Goal: Task Accomplishment & Management: Complete application form

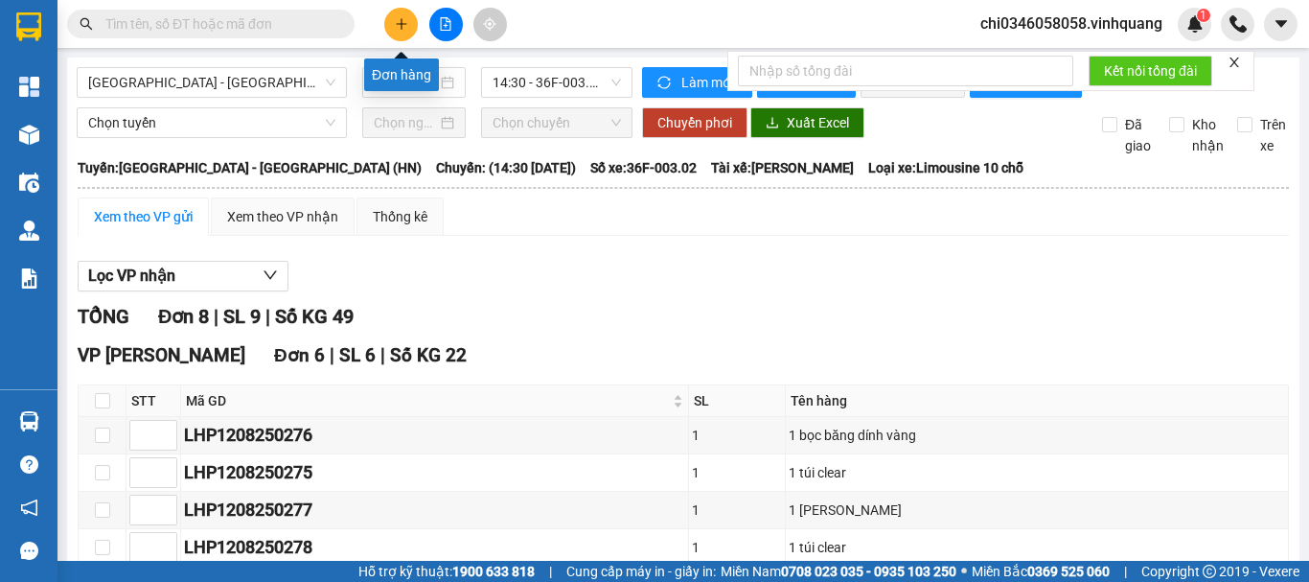
scroll to position [415, 0]
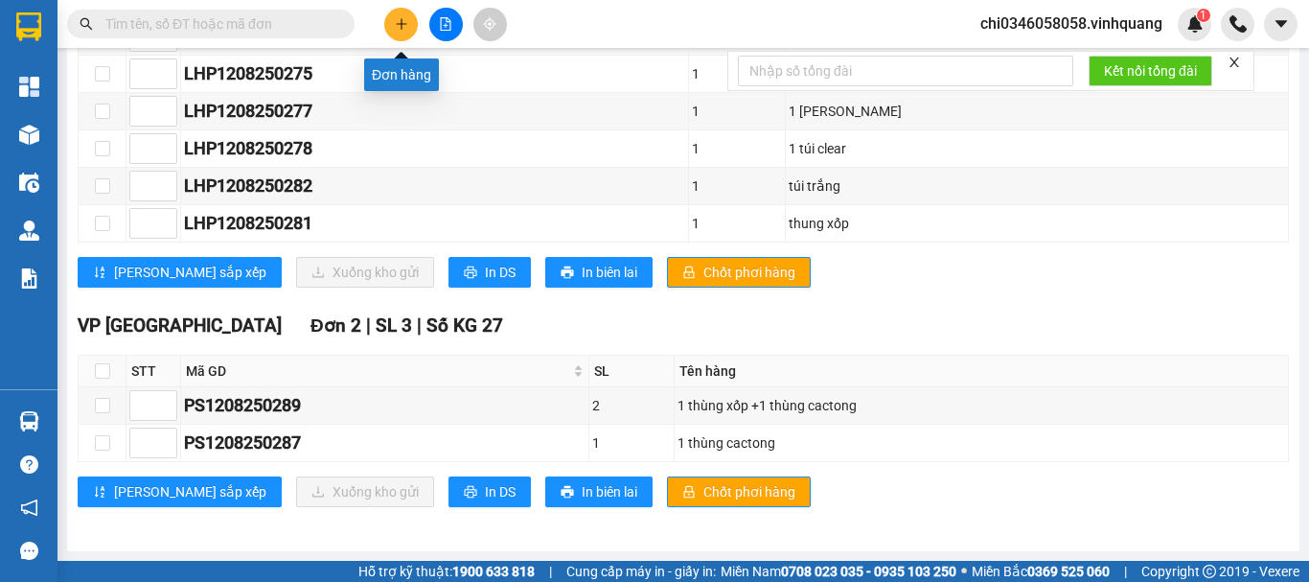
click at [393, 18] on button at bounding box center [401, 25] width 34 height 34
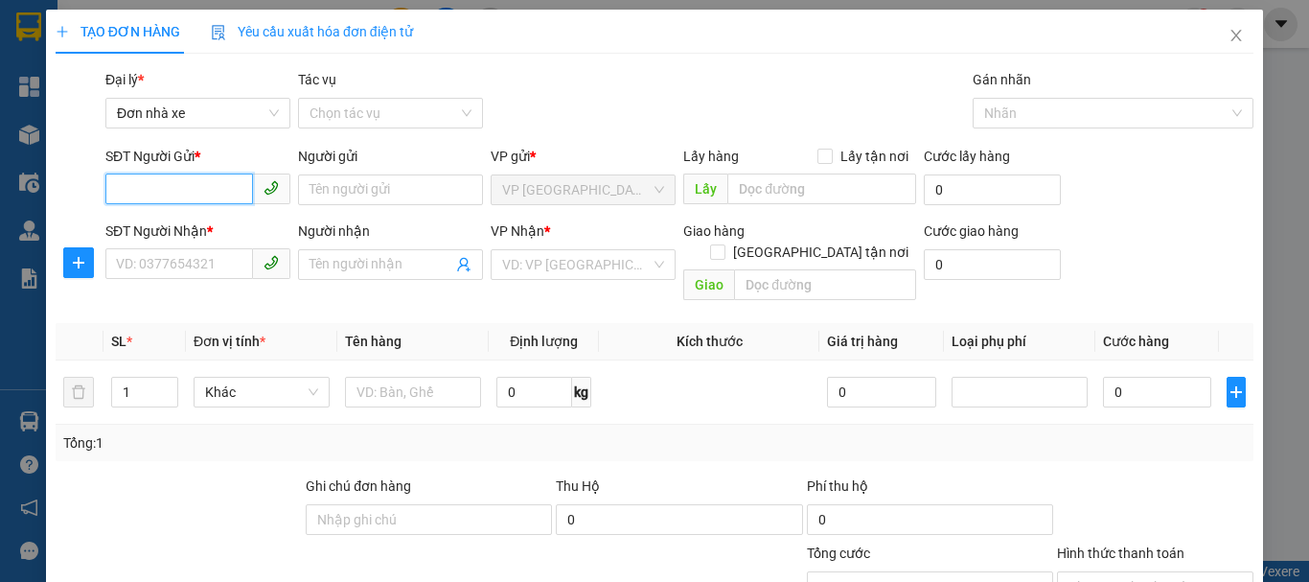
click at [133, 188] on input "SĐT Người Gửi *" at bounding box center [179, 188] width 148 height 31
type input "0985055271"
click at [166, 226] on div "0985055271 - giới" at bounding box center [196, 228] width 160 height 21
type input "giới"
type input "0353585555"
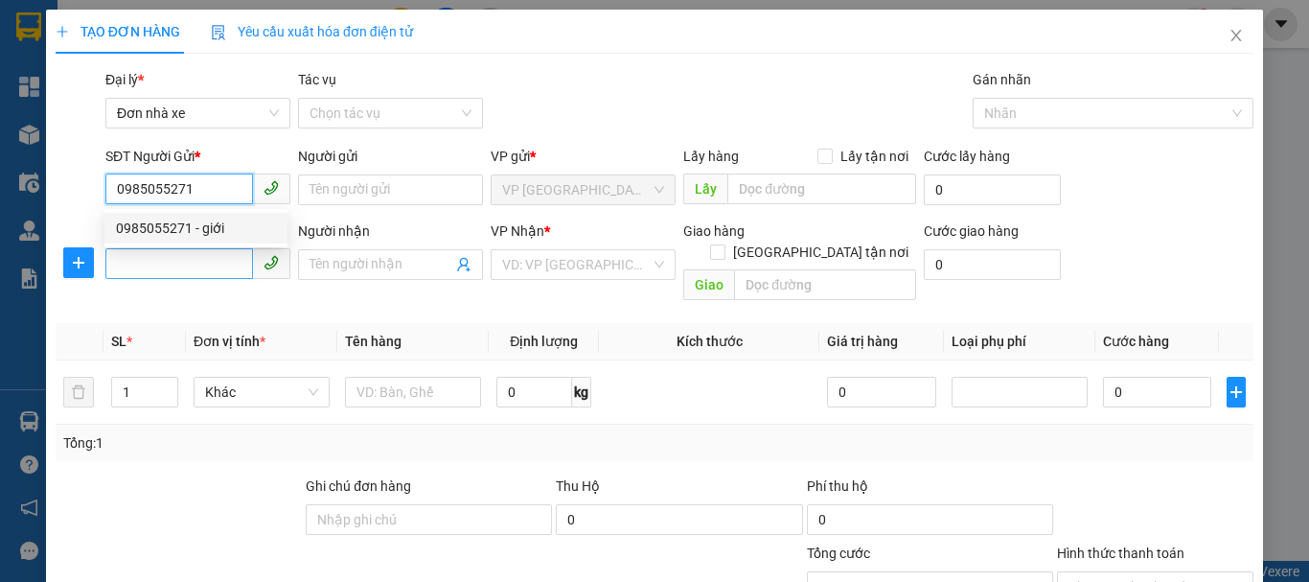
type input "DŨNG"
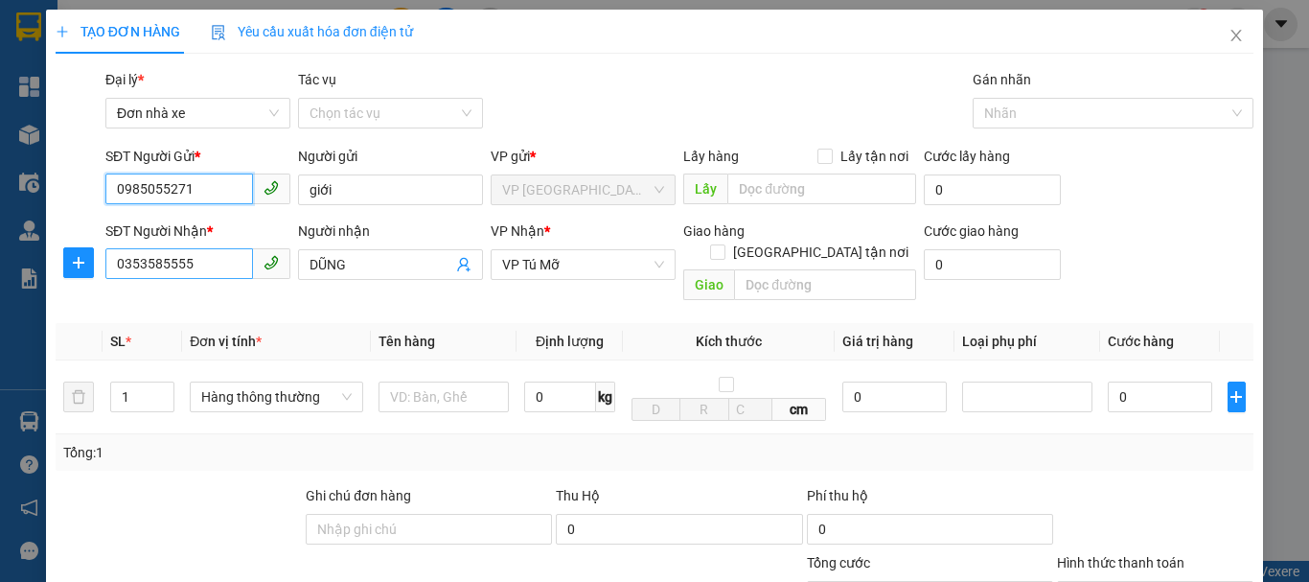
type input "0985055271"
click at [208, 264] on input "0353585555" at bounding box center [179, 263] width 148 height 31
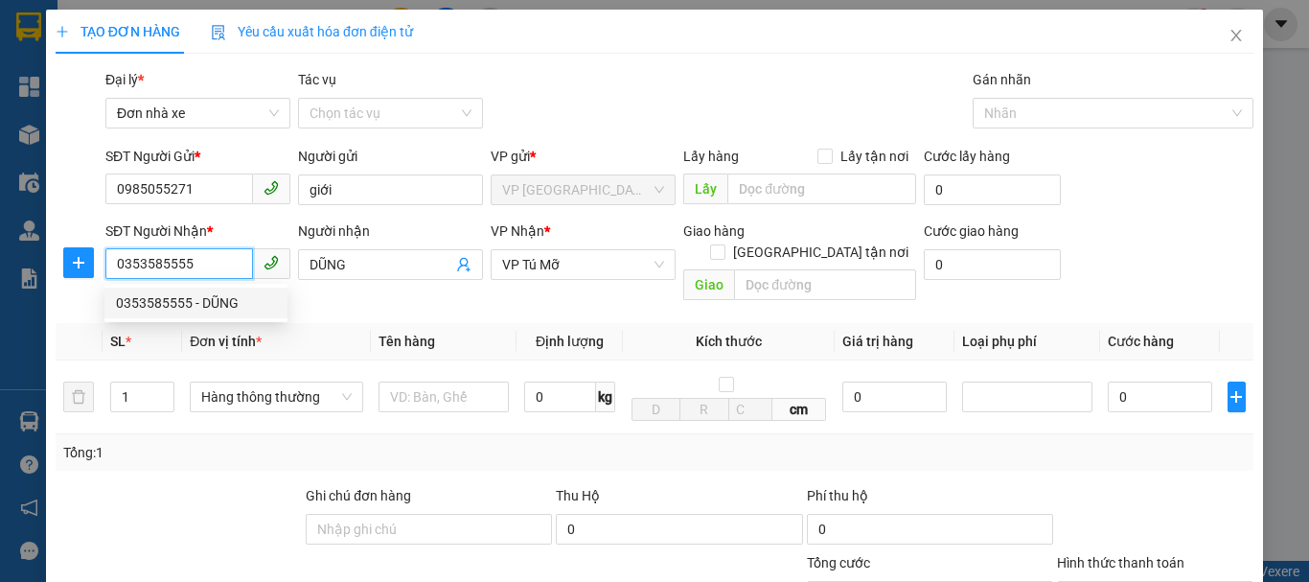
drag, startPoint x: 217, startPoint y: 268, endPoint x: 55, endPoint y: 262, distance: 162.1
click at [56, 263] on div "SĐT Người Nhận * 0353585555 Người nhận DŨNG VP Nhận * VP Tú Mỡ Giao hàng Giao t…" at bounding box center [655, 264] width 1202 height 88
click at [134, 259] on input "0" at bounding box center [179, 263] width 148 height 31
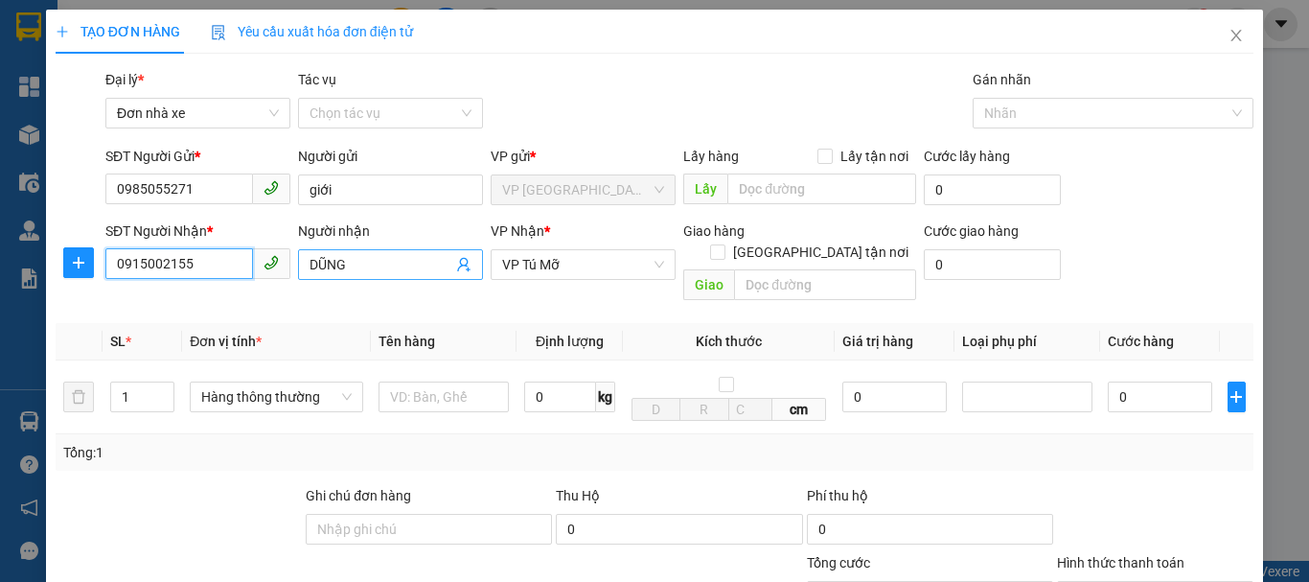
type input "0915002155"
drag, startPoint x: 369, startPoint y: 264, endPoint x: 227, endPoint y: 256, distance: 142.1
click at [227, 256] on div "SĐT Người Nhận * 0915002155 Người nhận DŨNG DŨNG VP Nhận * VP Tú Mỡ Giao hàng G…" at bounding box center [680, 264] width 1156 height 88
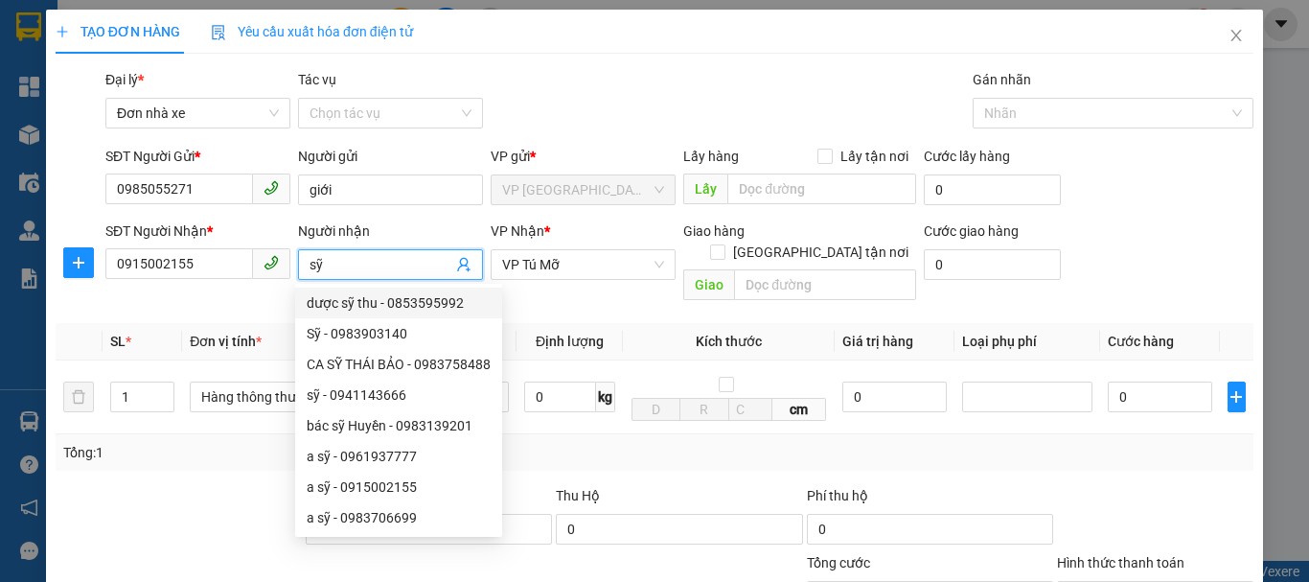
type input "sỹ"
click at [649, 485] on div "Thu Hộ" at bounding box center [679, 495] width 246 height 21
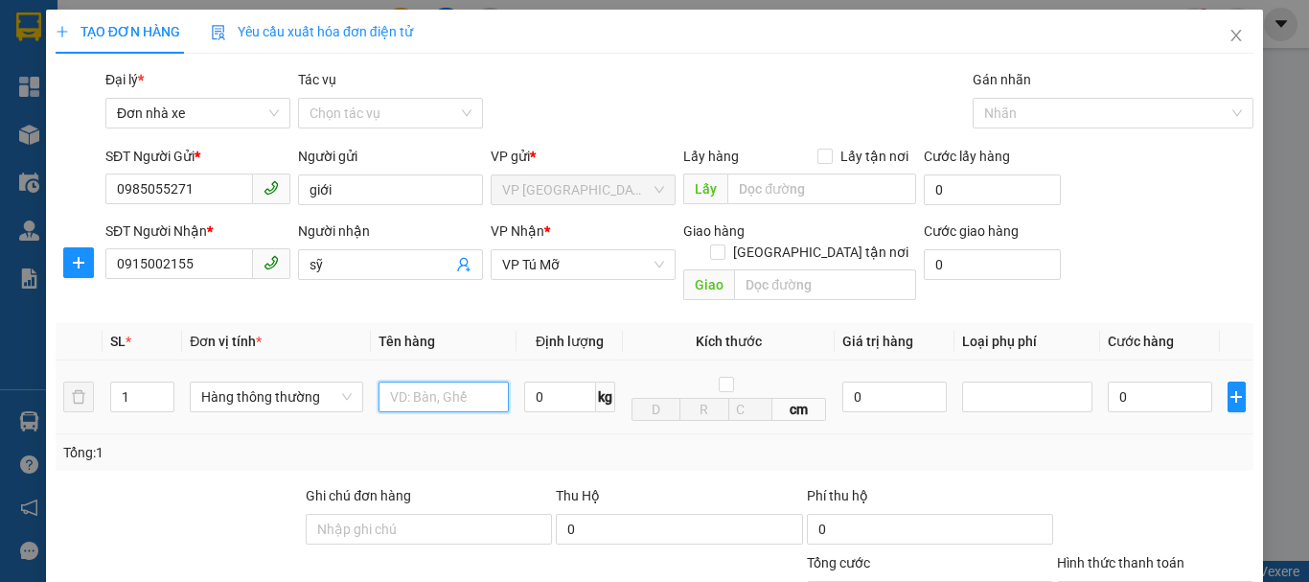
click at [422, 381] on input "text" at bounding box center [444, 396] width 130 height 31
type input "1 túi tài liệu"
click at [538, 381] on input "0" at bounding box center [560, 396] width 72 height 31
type input "1"
click at [1220, 442] on div "Tổng: 1" at bounding box center [654, 452] width 1182 height 21
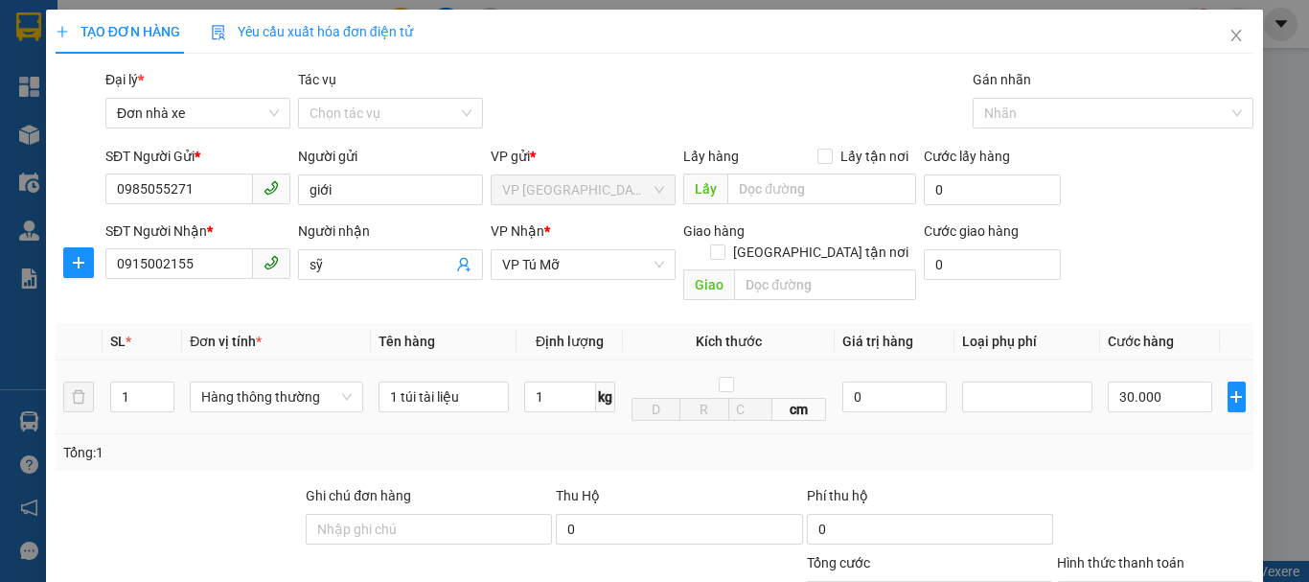
type input "30.000"
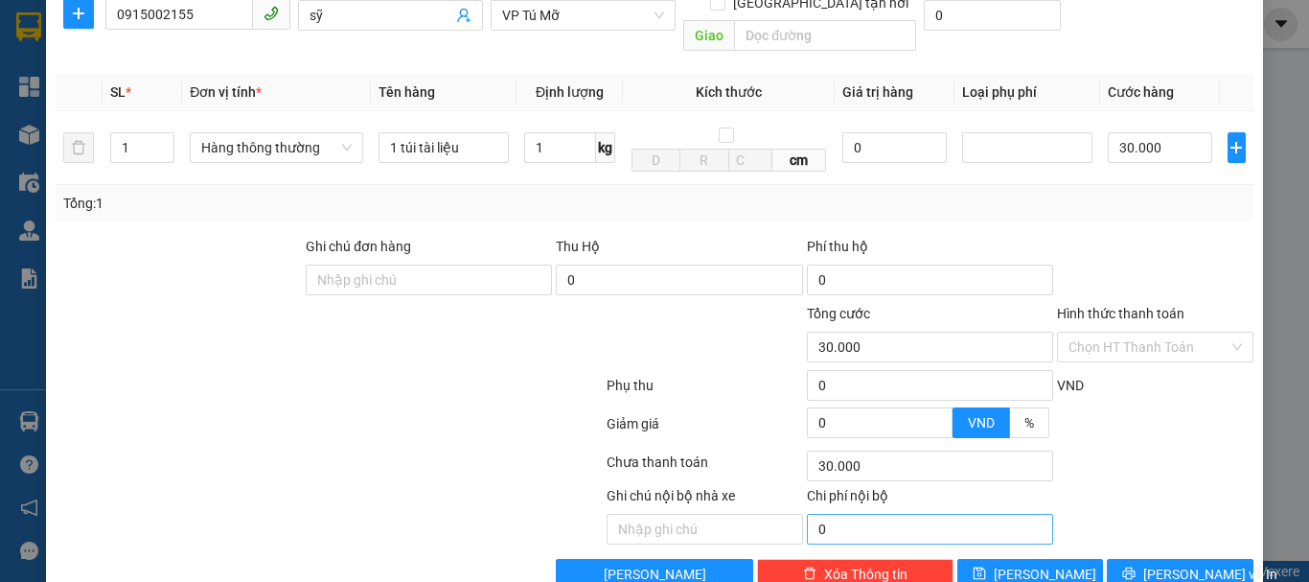
scroll to position [274, 0]
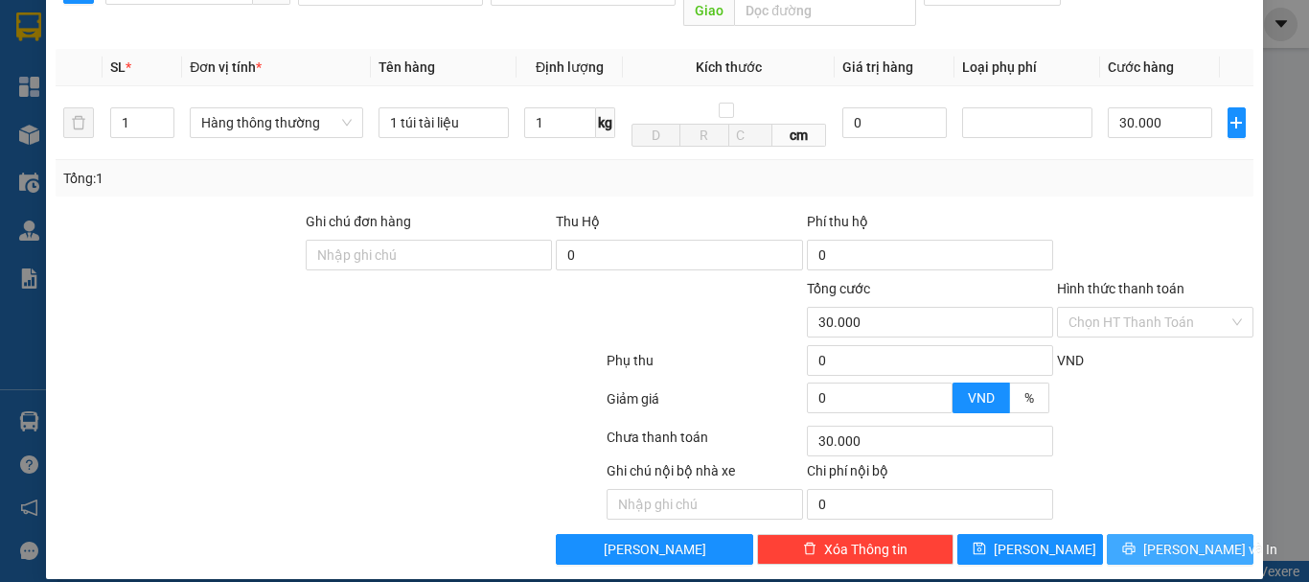
click at [1178, 539] on span "[PERSON_NAME] và In" at bounding box center [1210, 549] width 134 height 21
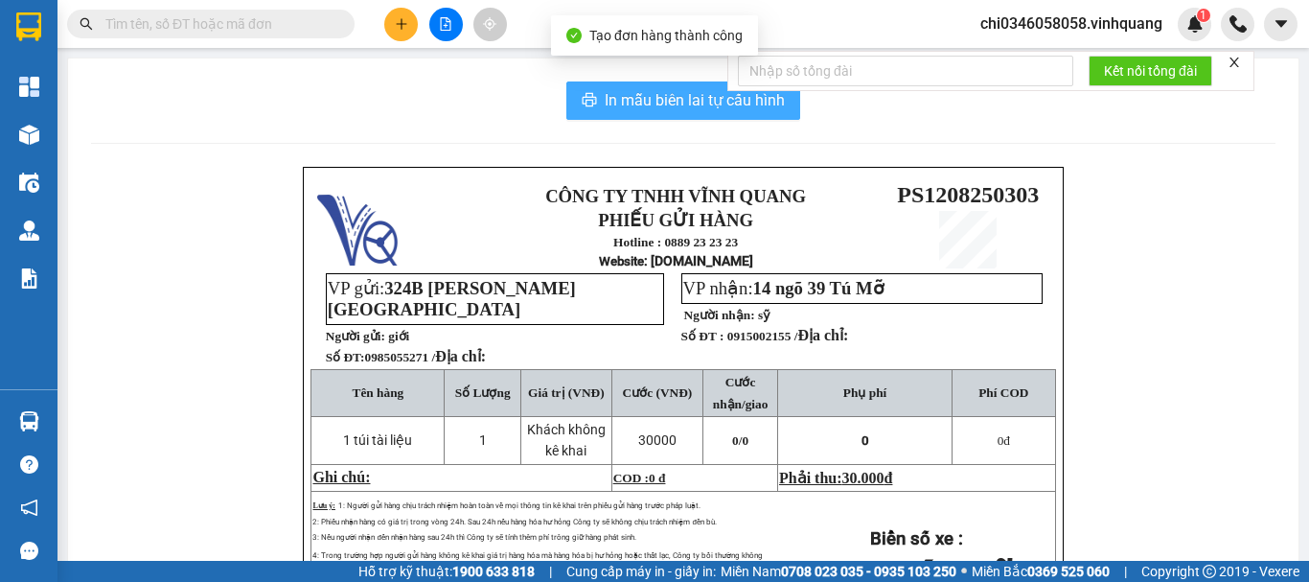
click at [682, 103] on span "In mẫu biên lai tự cấu hình" at bounding box center [695, 100] width 180 height 24
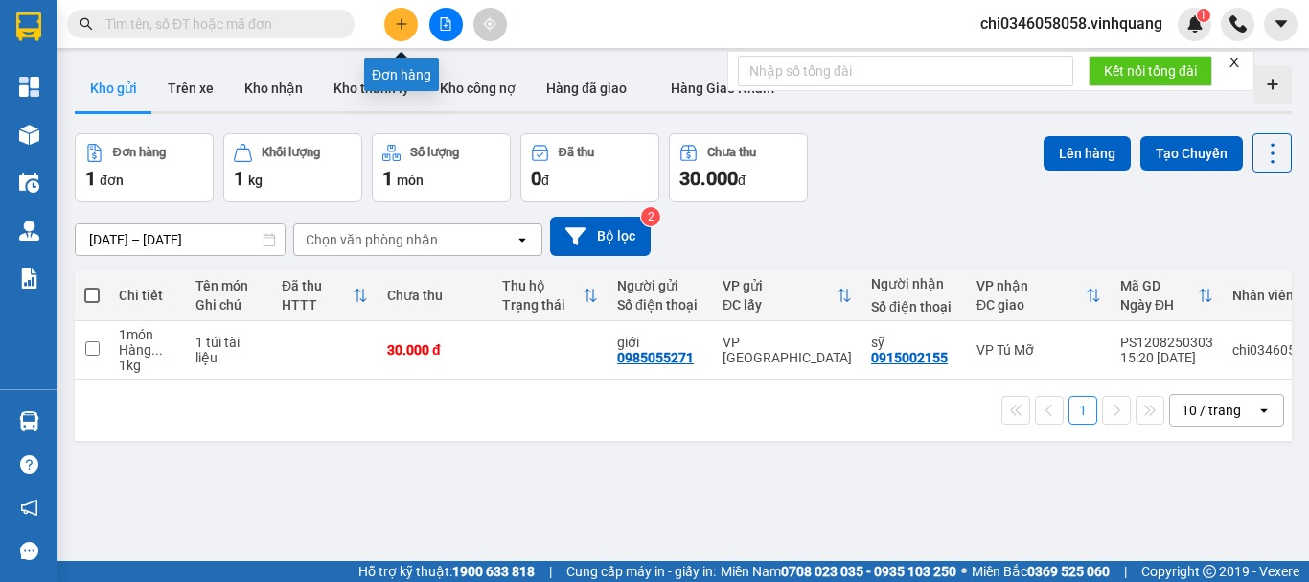
click at [401, 21] on icon "plus" at bounding box center [401, 23] width 13 height 13
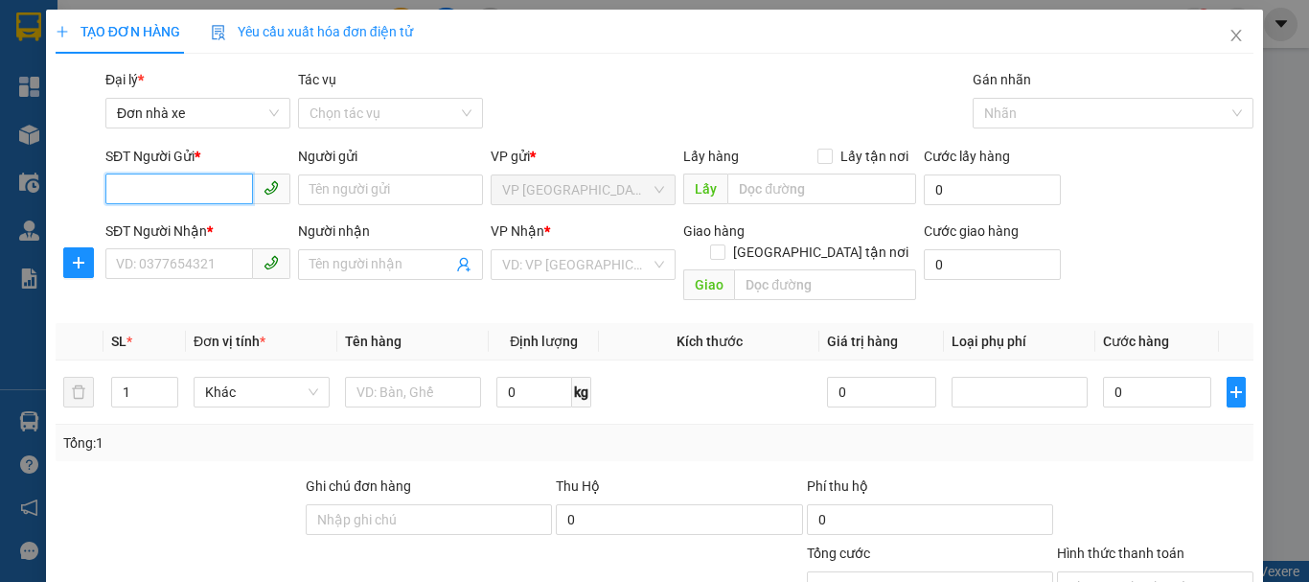
click at [178, 183] on input "SĐT Người Gửi *" at bounding box center [179, 188] width 148 height 31
type input "0385811993"
click at [175, 223] on div "0385811993 - Chất" at bounding box center [196, 228] width 160 height 21
type input "Chất"
type input "0348793904"
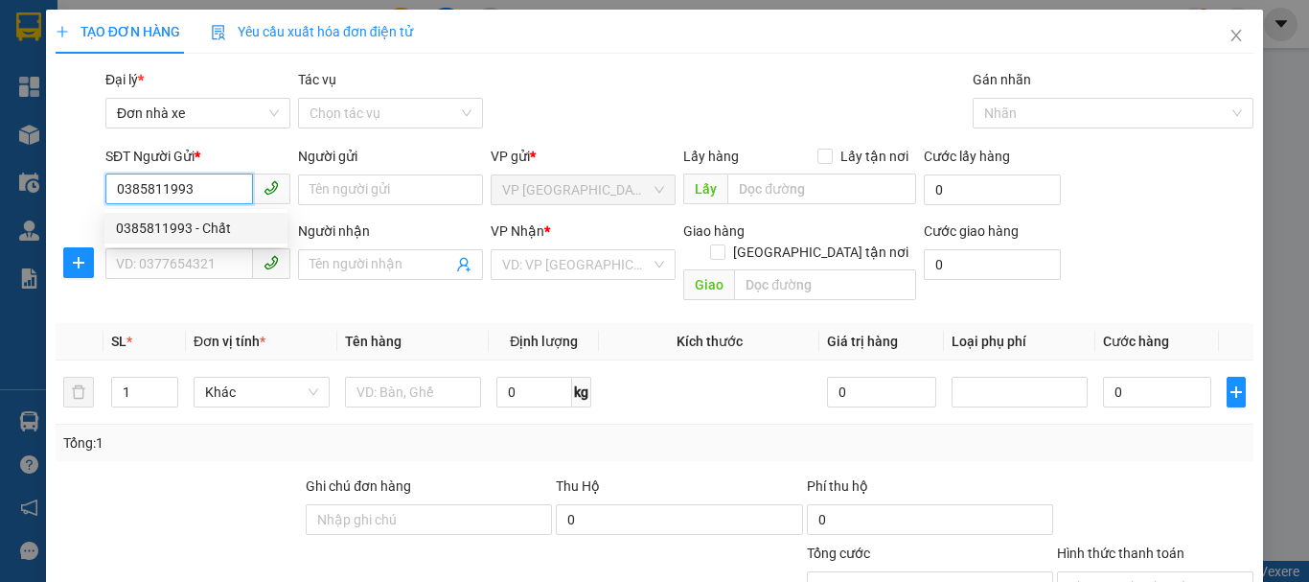
type input "Sơn"
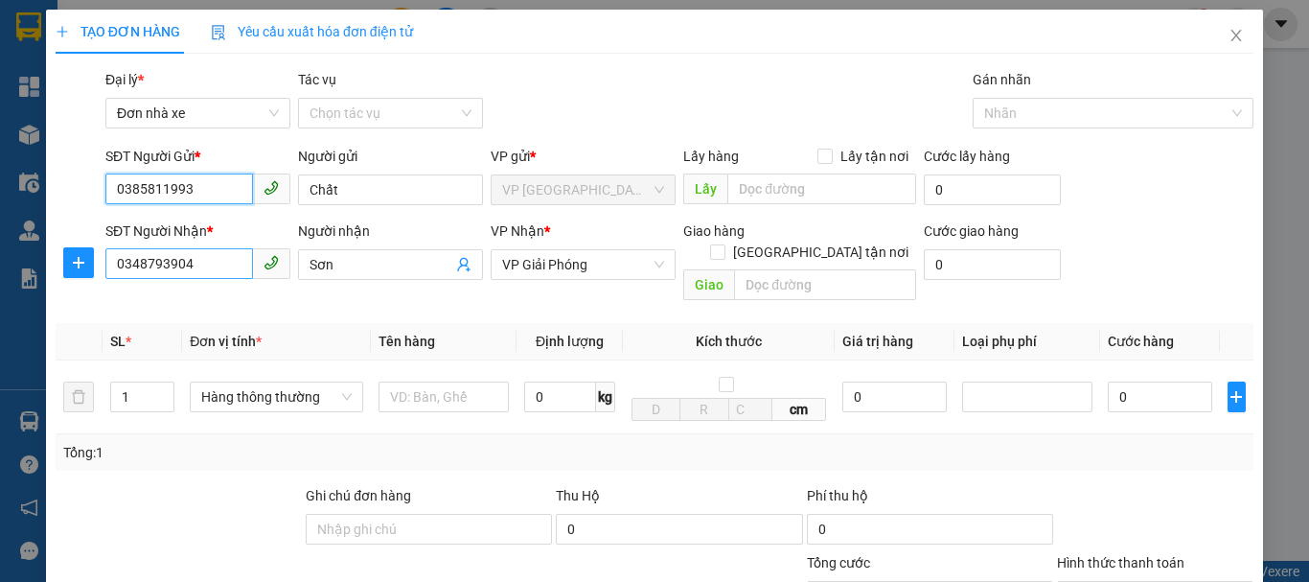
type input "0385811993"
click at [202, 266] on input "0348793904" at bounding box center [179, 263] width 148 height 31
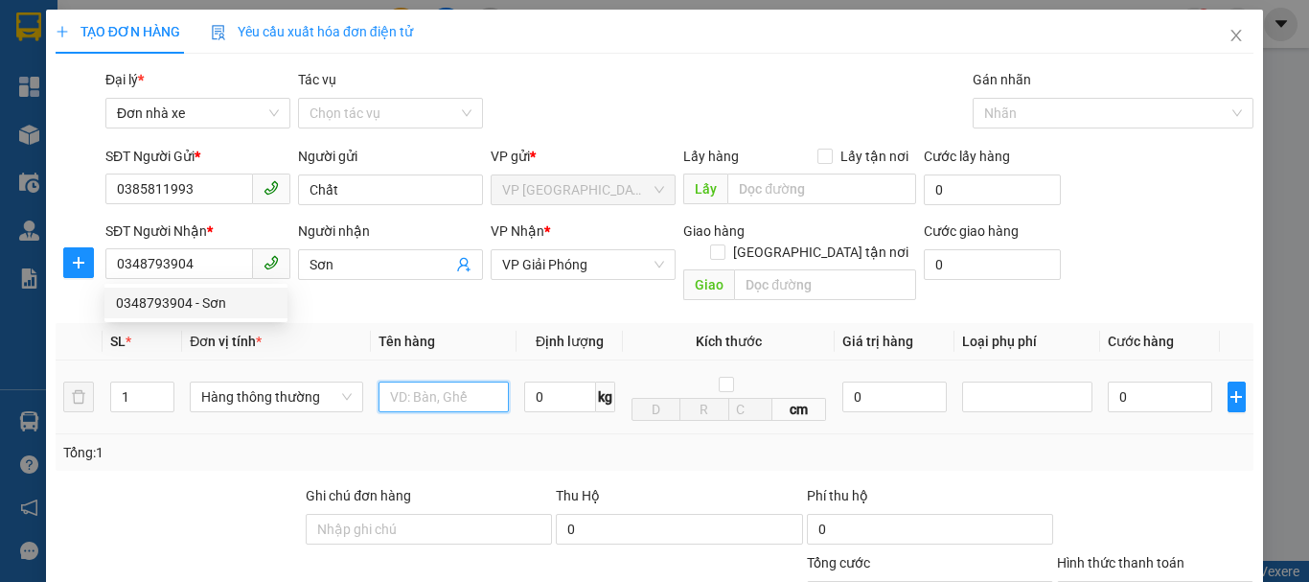
click at [410, 381] on input "text" at bounding box center [444, 396] width 130 height 31
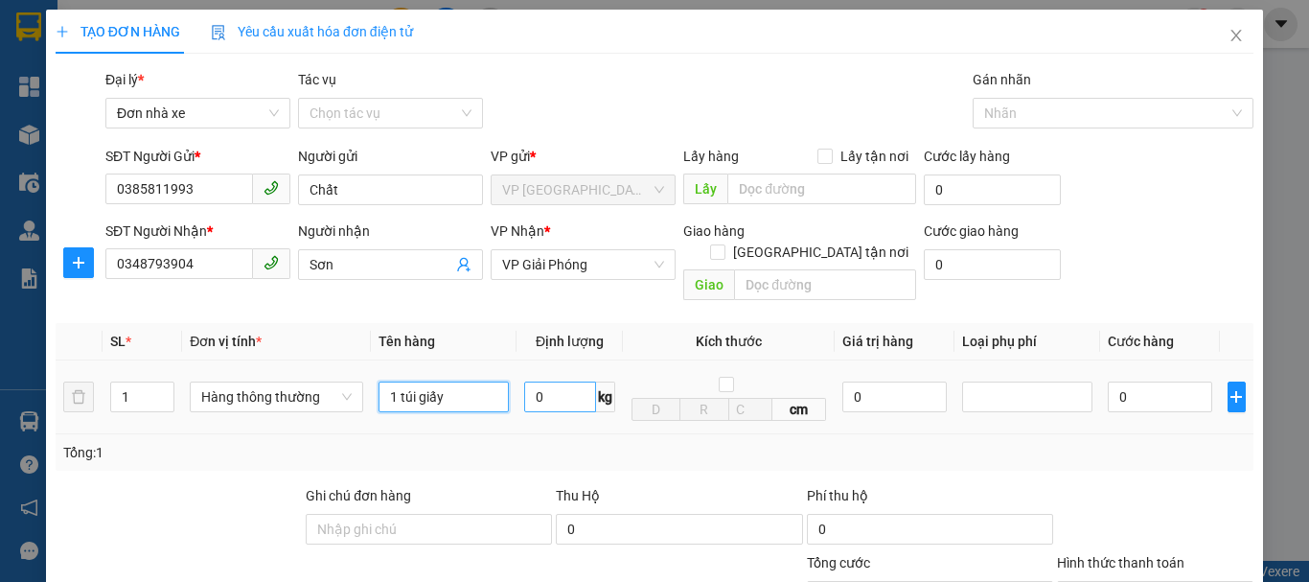
type input "1 túi giấy"
click at [534, 381] on input "0" at bounding box center [560, 396] width 72 height 31
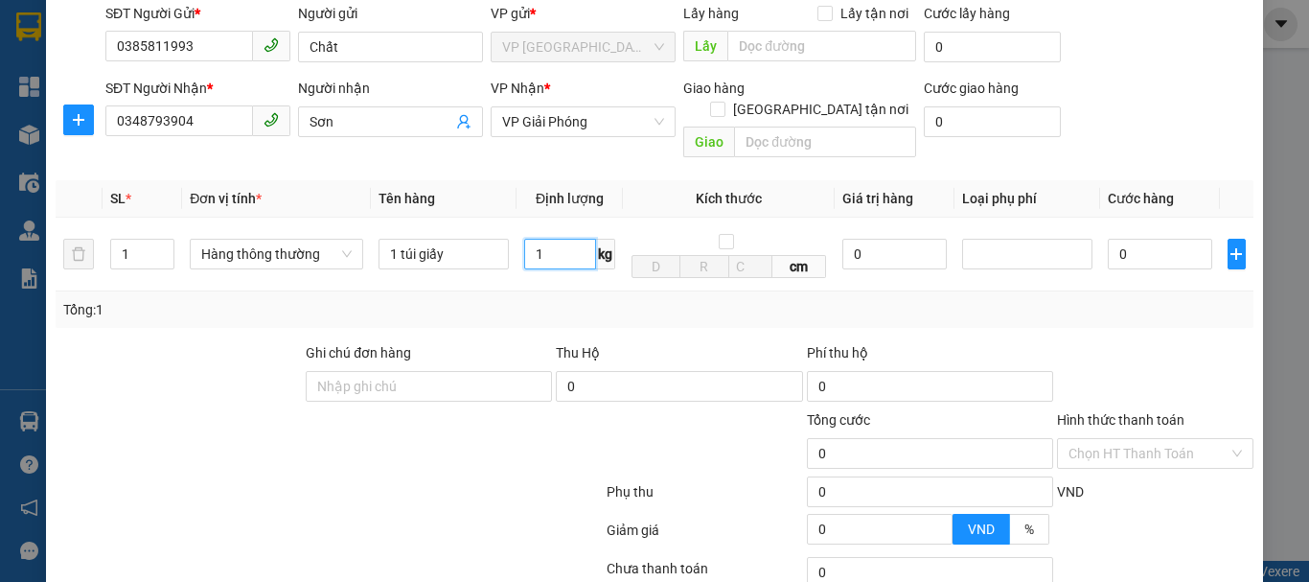
scroll to position [274, 0]
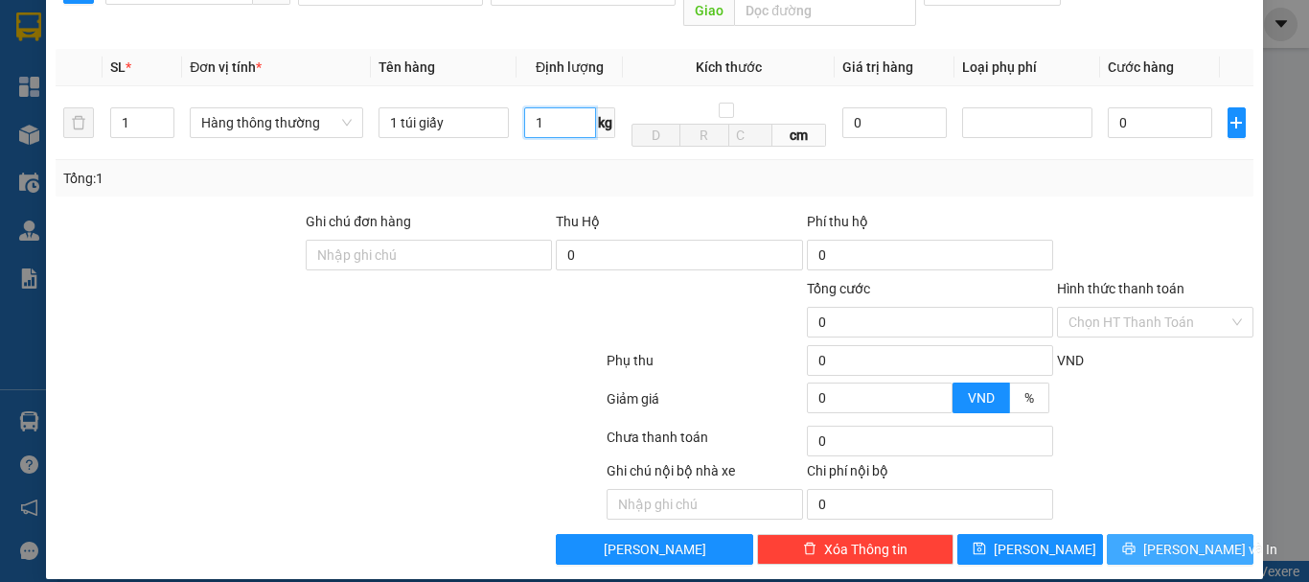
type input "1"
click at [1163, 539] on span "[PERSON_NAME] và In" at bounding box center [1210, 549] width 134 height 21
type input "30.000"
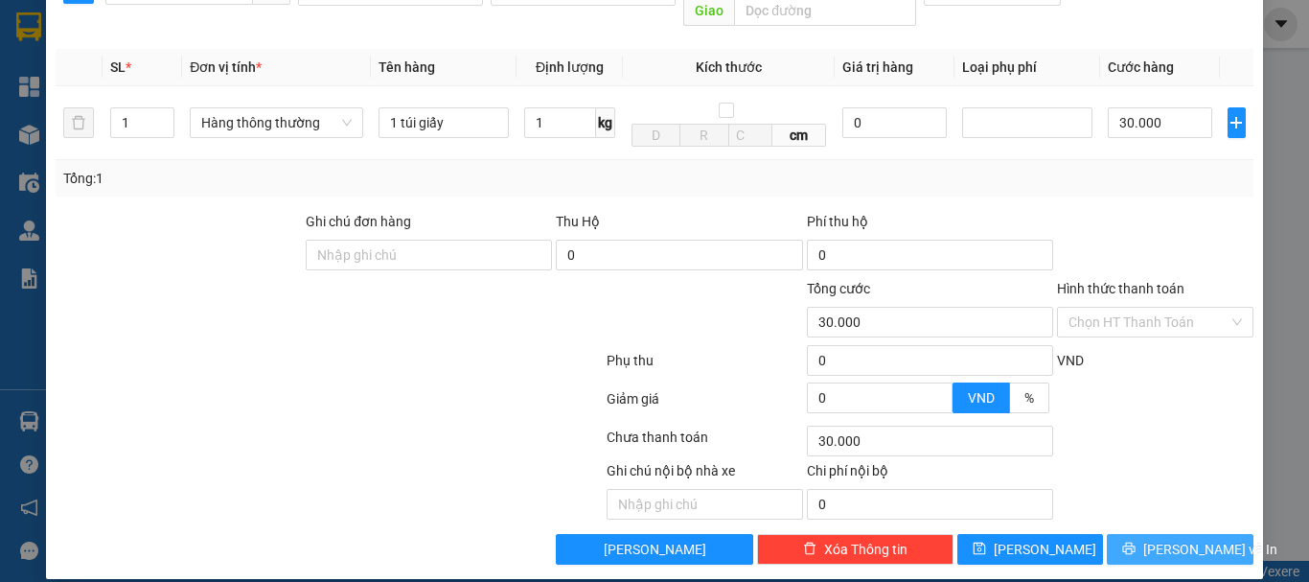
click at [1182, 539] on span "[PERSON_NAME] và In" at bounding box center [1210, 549] width 134 height 21
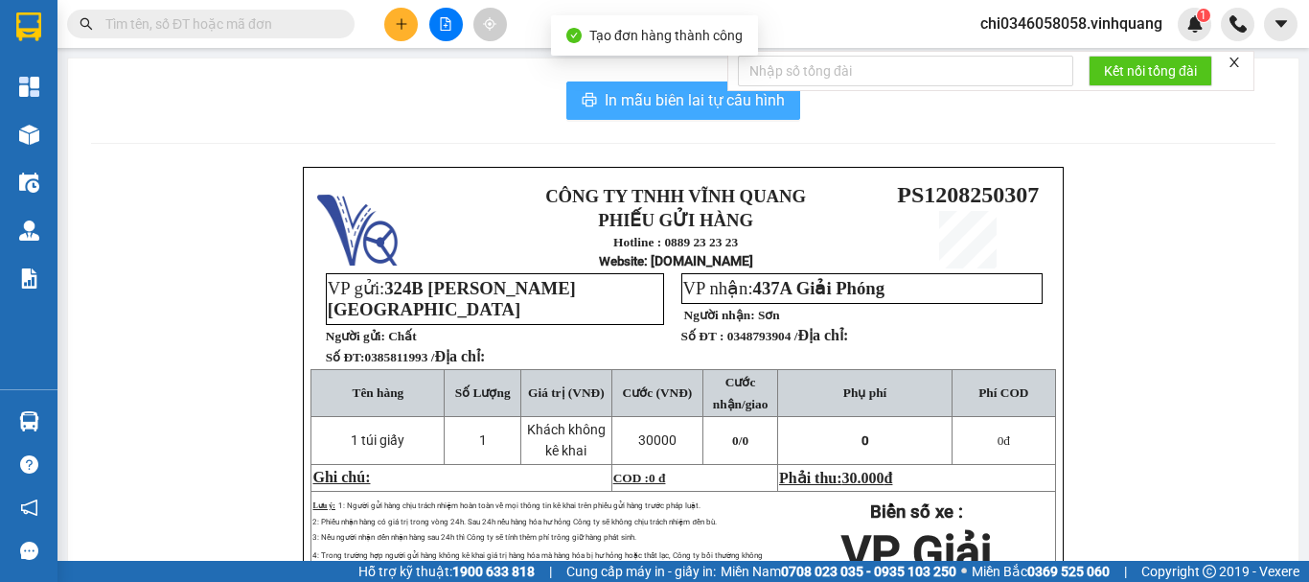
click at [688, 95] on span "In mẫu biên lai tự cấu hình" at bounding box center [695, 100] width 180 height 24
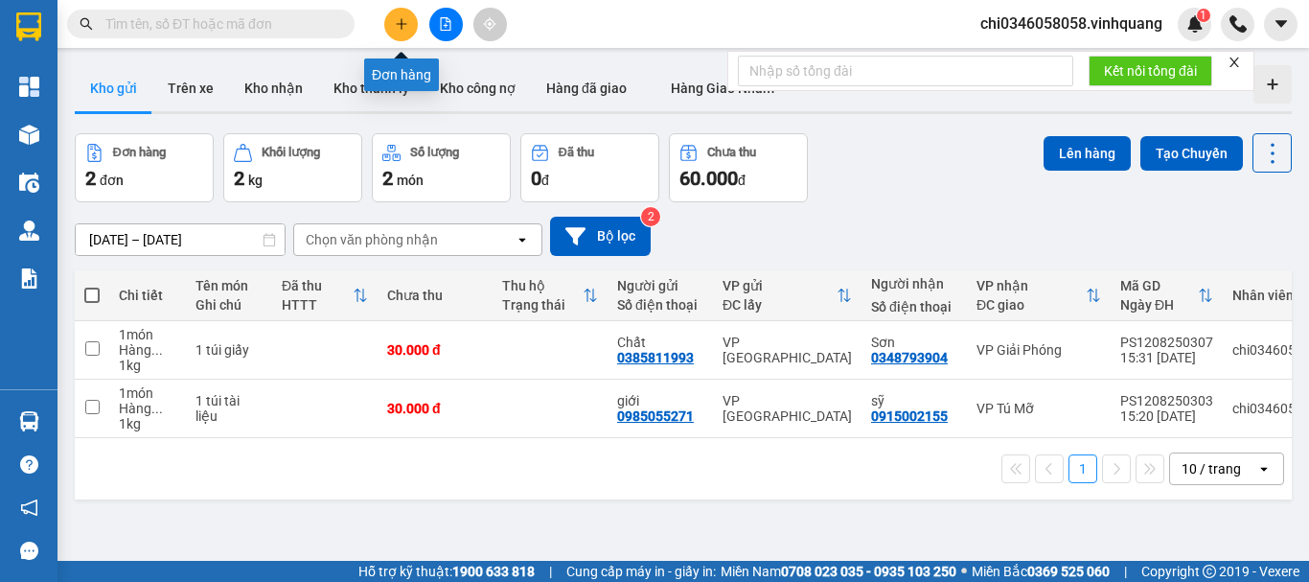
click at [399, 28] on icon "plus" at bounding box center [401, 23] width 13 height 13
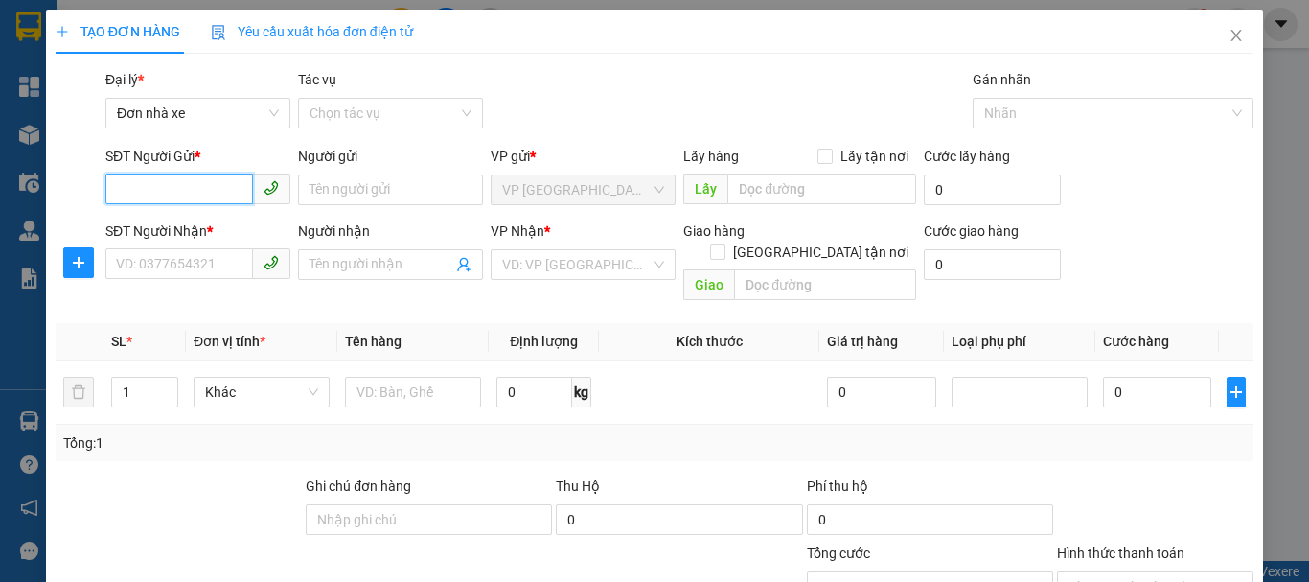
click at [151, 195] on input "SĐT Người Gửi *" at bounding box center [179, 188] width 148 height 31
type input "0983624427"
click at [182, 228] on div "0983624427 - [PERSON_NAME]" at bounding box center [210, 228] width 189 height 21
type input "[PERSON_NAME]"
type input "0915922555"
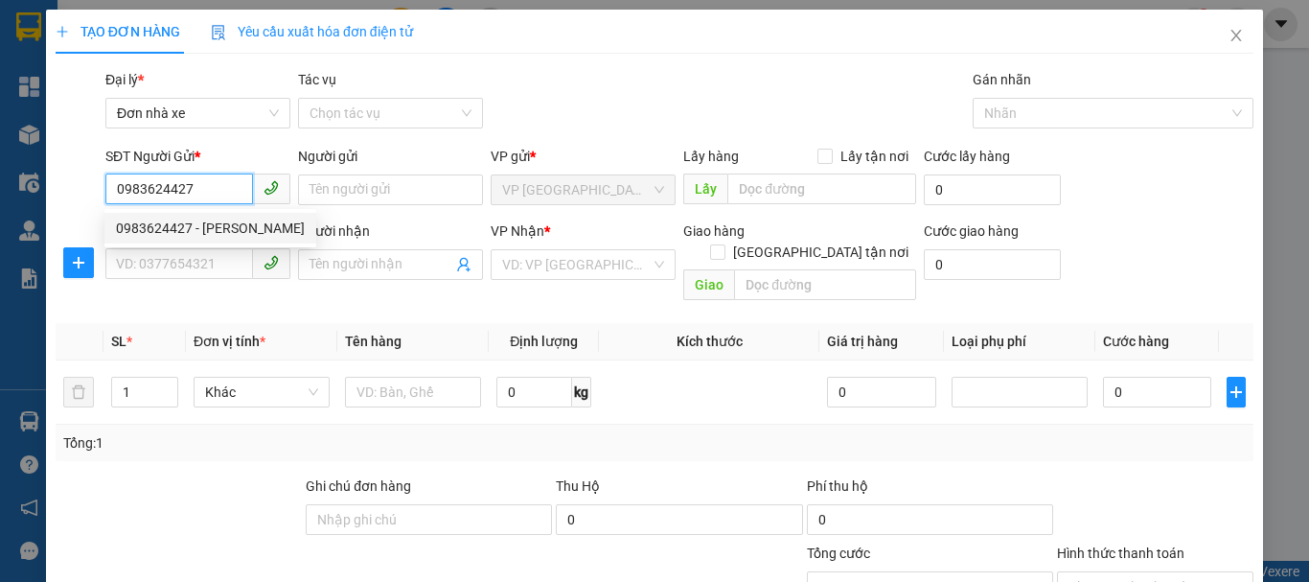
type input "đạt"
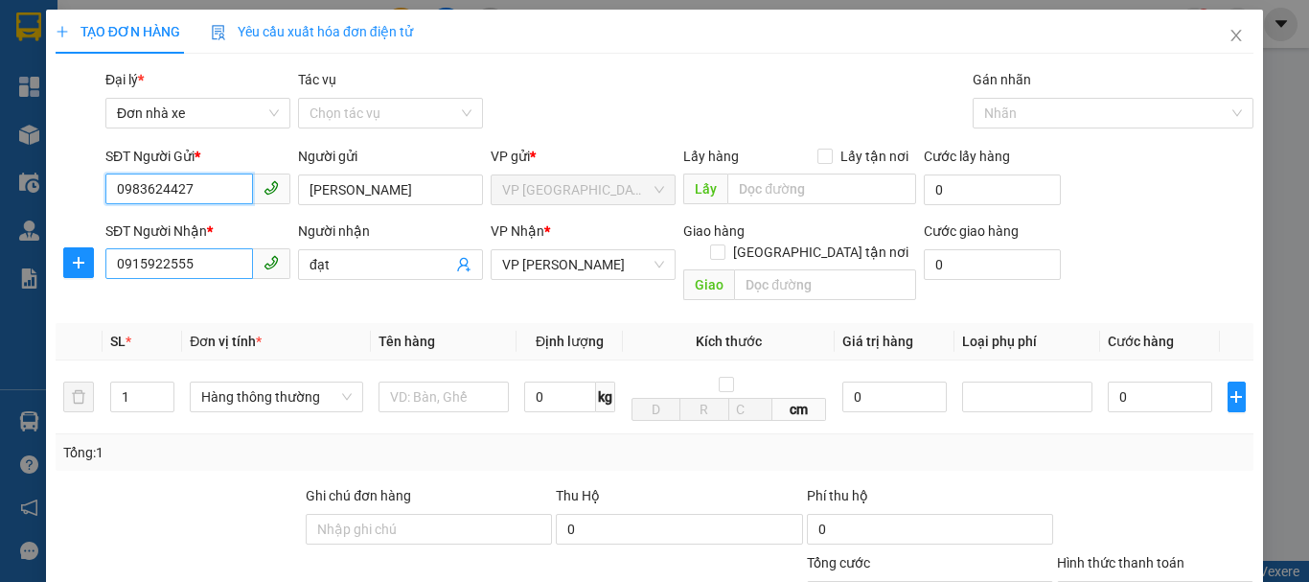
type input "0983624427"
click at [172, 264] on input "0915922555" at bounding box center [179, 263] width 148 height 31
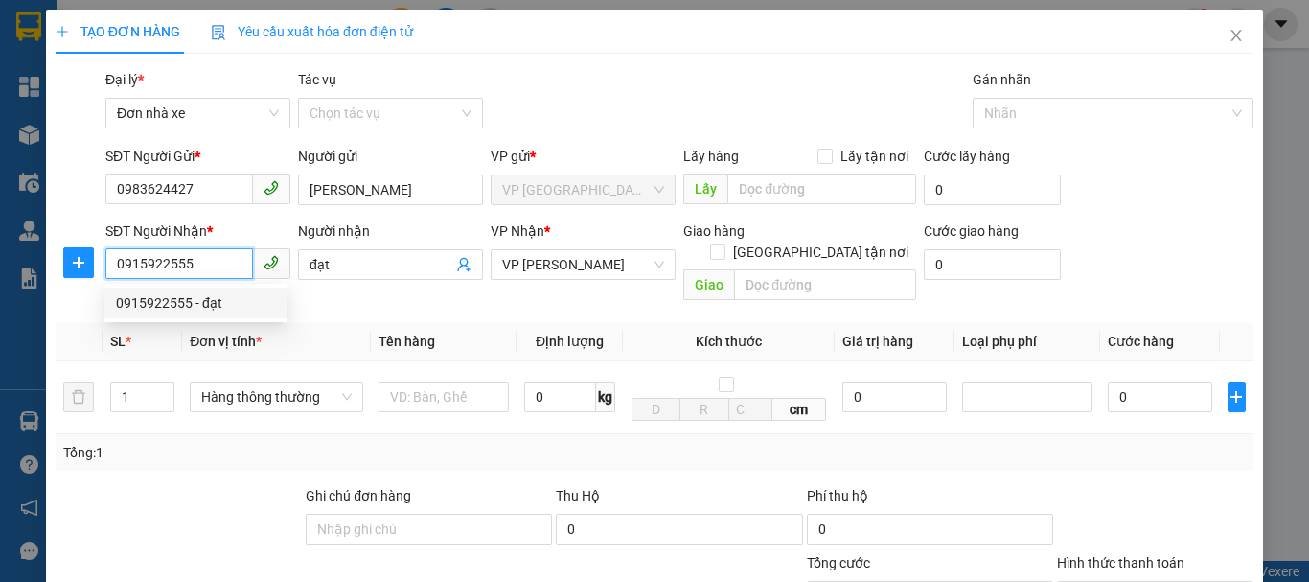
drag, startPoint x: 205, startPoint y: 260, endPoint x: 358, endPoint y: 331, distance: 168.9
click at [50, 261] on div "TẠO ĐƠN HÀNG Yêu cầu xuất hóa đơn điện tử Transit Pickup Surcharge Ids Transit …" at bounding box center [654, 431] width 1217 height 843
click at [171, 333] on div "0987833876 - cúc" at bounding box center [196, 333] width 160 height 21
type input "0987833876"
type input "cúc"
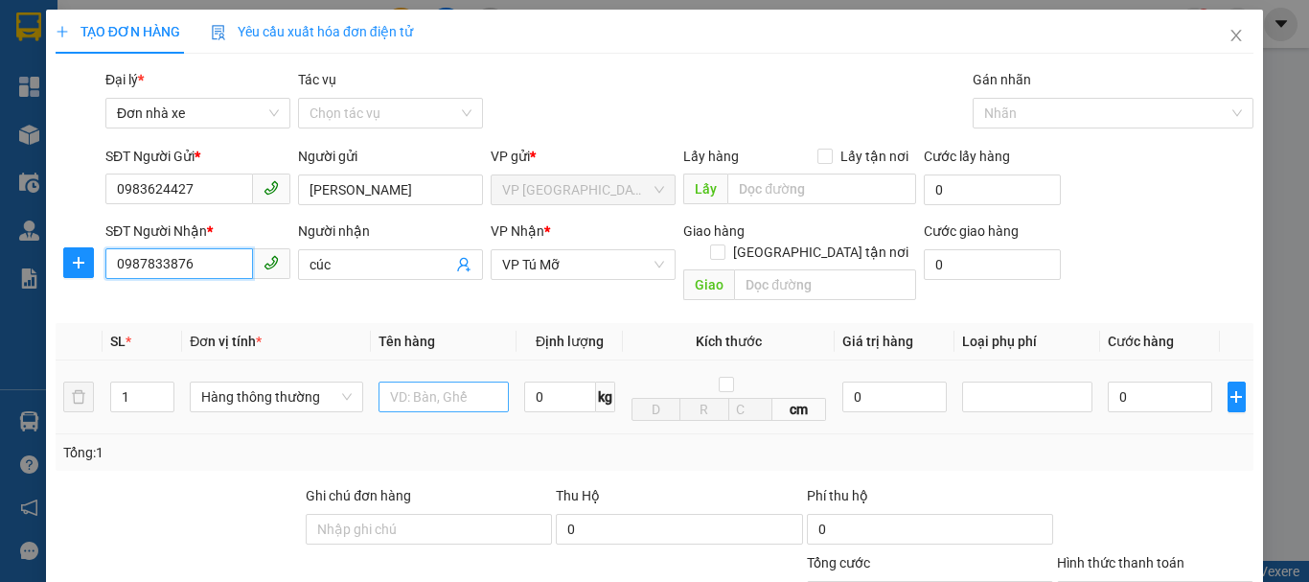
type input "0987833876"
click at [397, 381] on input "text" at bounding box center [444, 396] width 130 height 31
type input "1 hộp cactoong xanh"
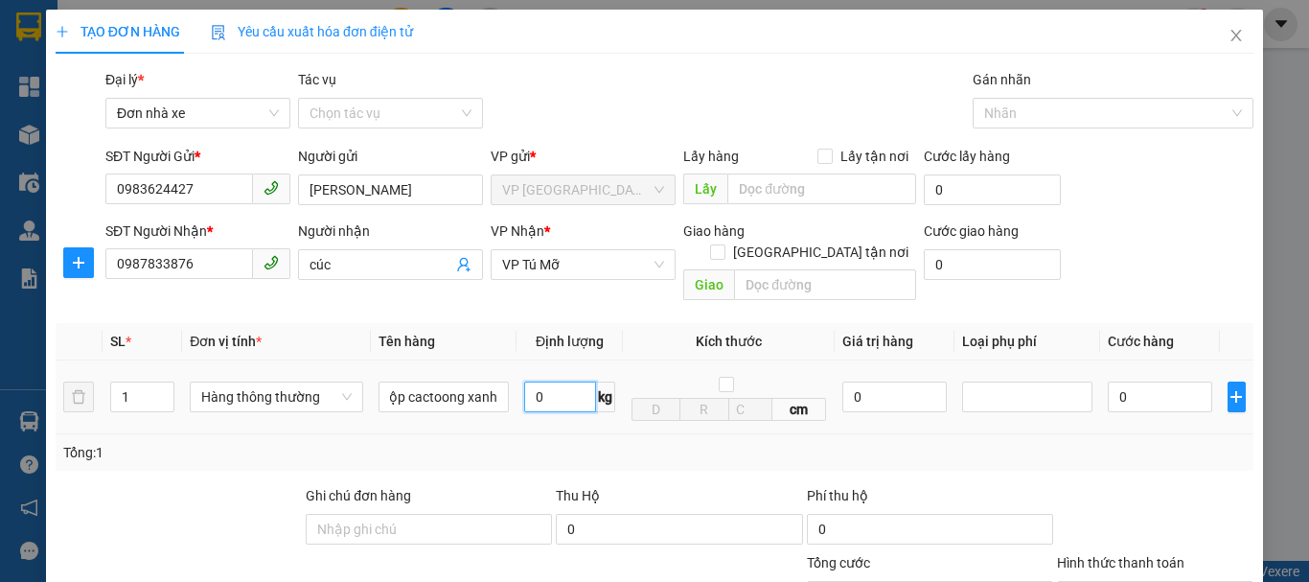
click at [536, 381] on input "0" at bounding box center [560, 396] width 72 height 31
type input "2"
click at [1011, 434] on div "Tổng: 1" at bounding box center [655, 452] width 1198 height 36
type input "30.000"
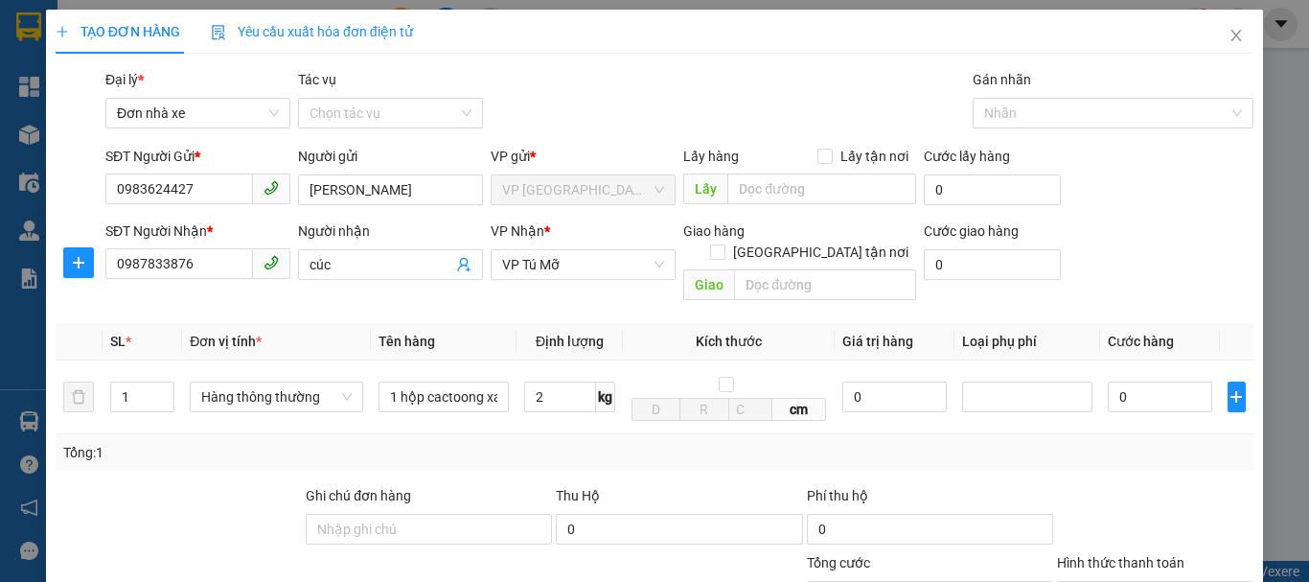
type input "30.000"
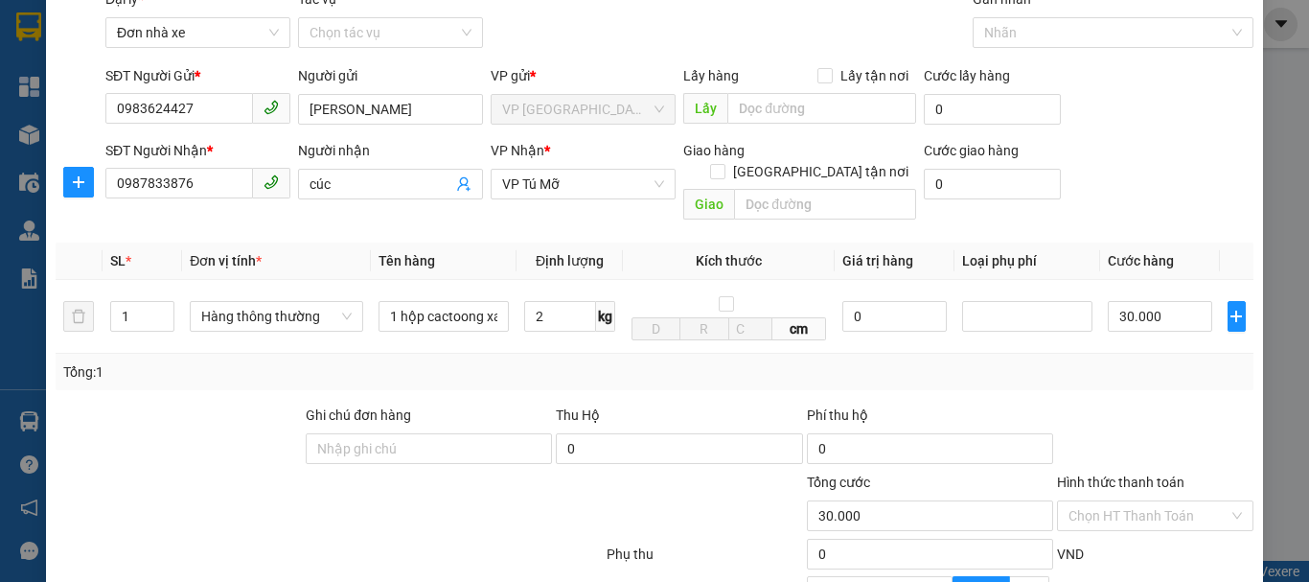
scroll to position [192, 0]
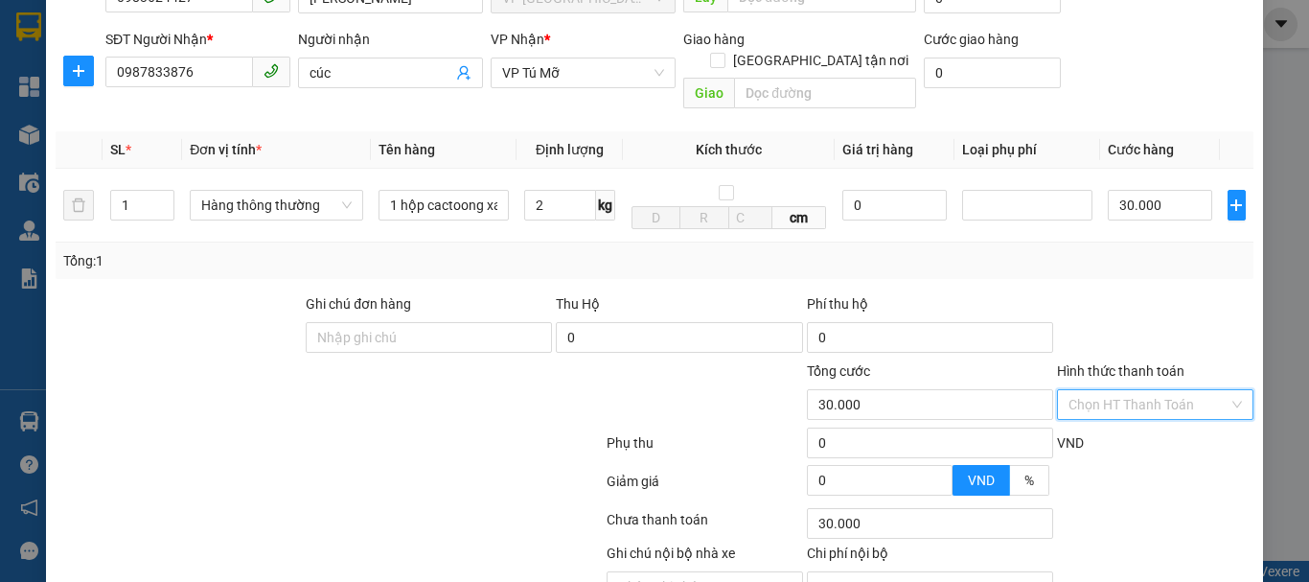
click at [1134, 390] on input "Hình thức thanh toán" at bounding box center [1148, 404] width 160 height 29
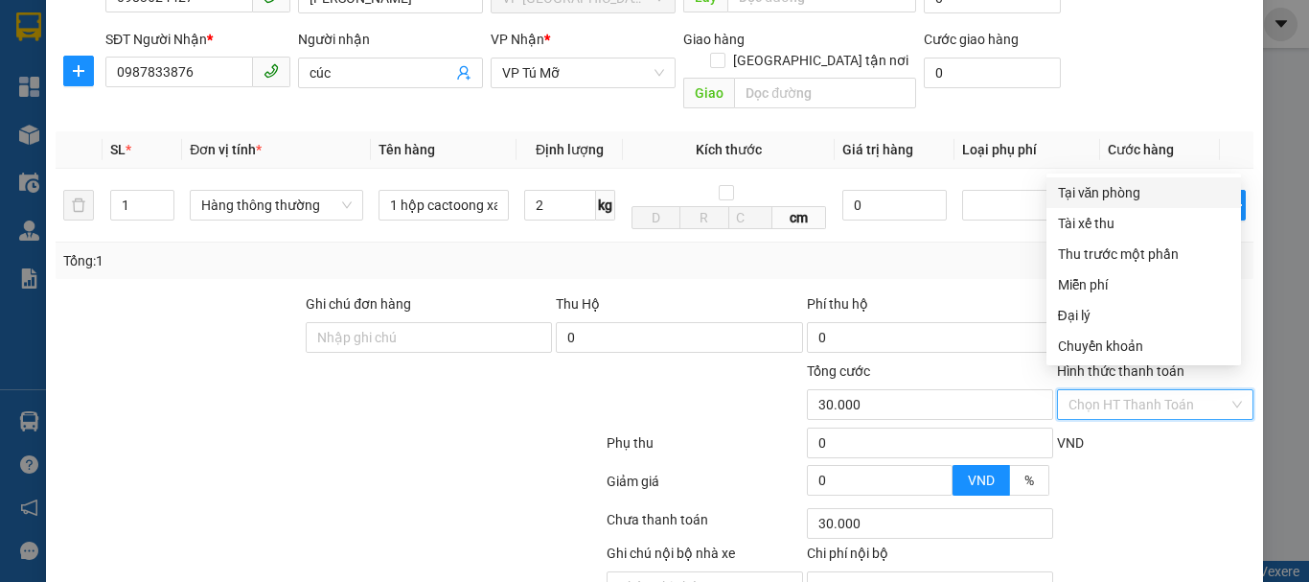
click at [1134, 192] on div "Tại văn phòng" at bounding box center [1144, 192] width 172 height 21
type input "0"
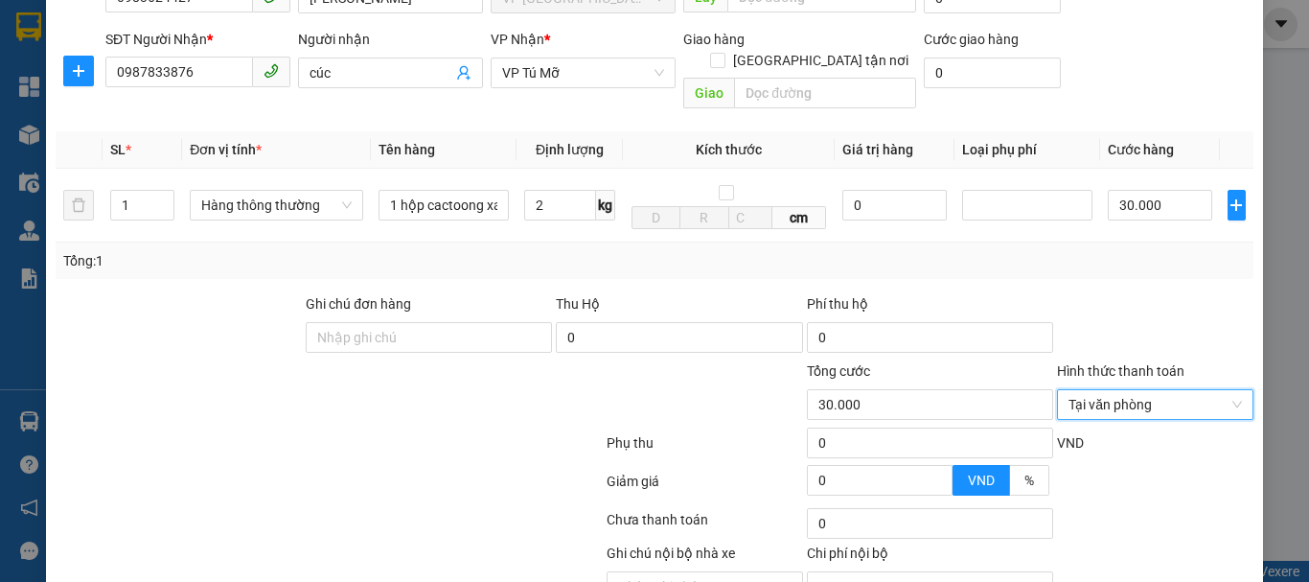
scroll to position [274, 0]
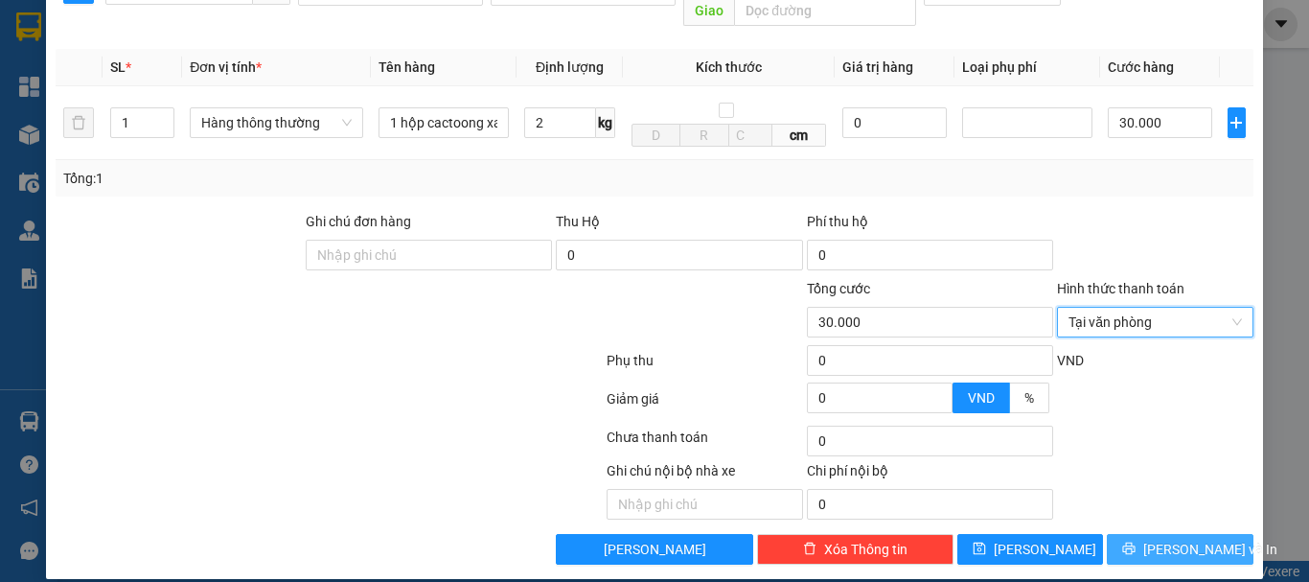
click at [1170, 539] on span "[PERSON_NAME] và In" at bounding box center [1210, 549] width 134 height 21
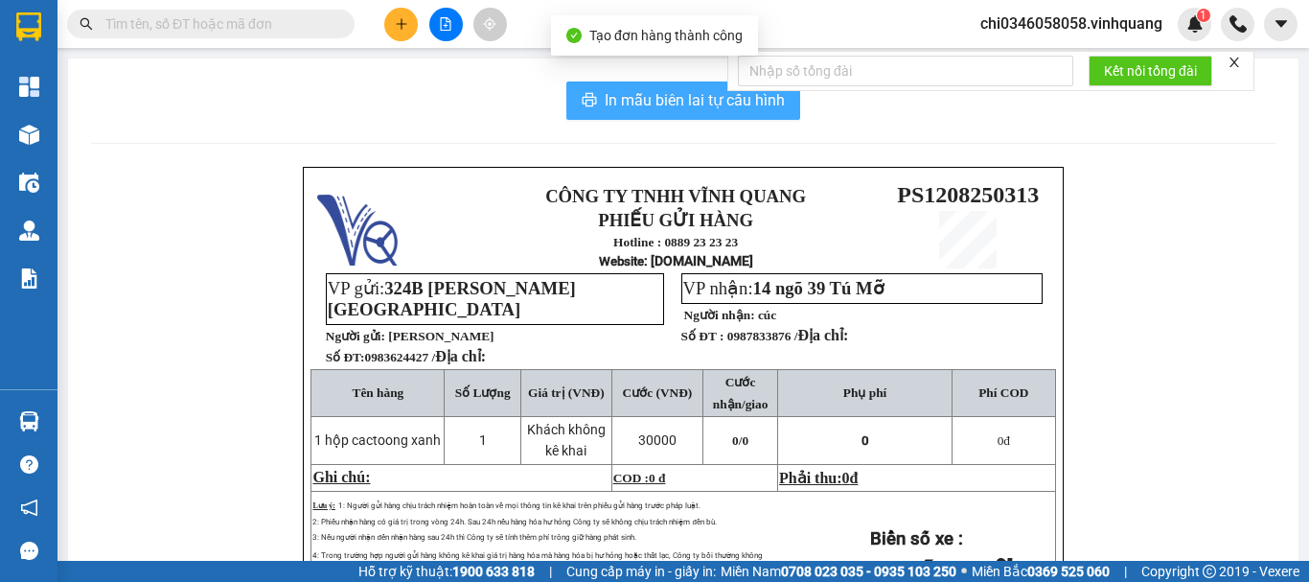
click at [636, 92] on span "In mẫu biên lai tự cấu hình" at bounding box center [695, 100] width 180 height 24
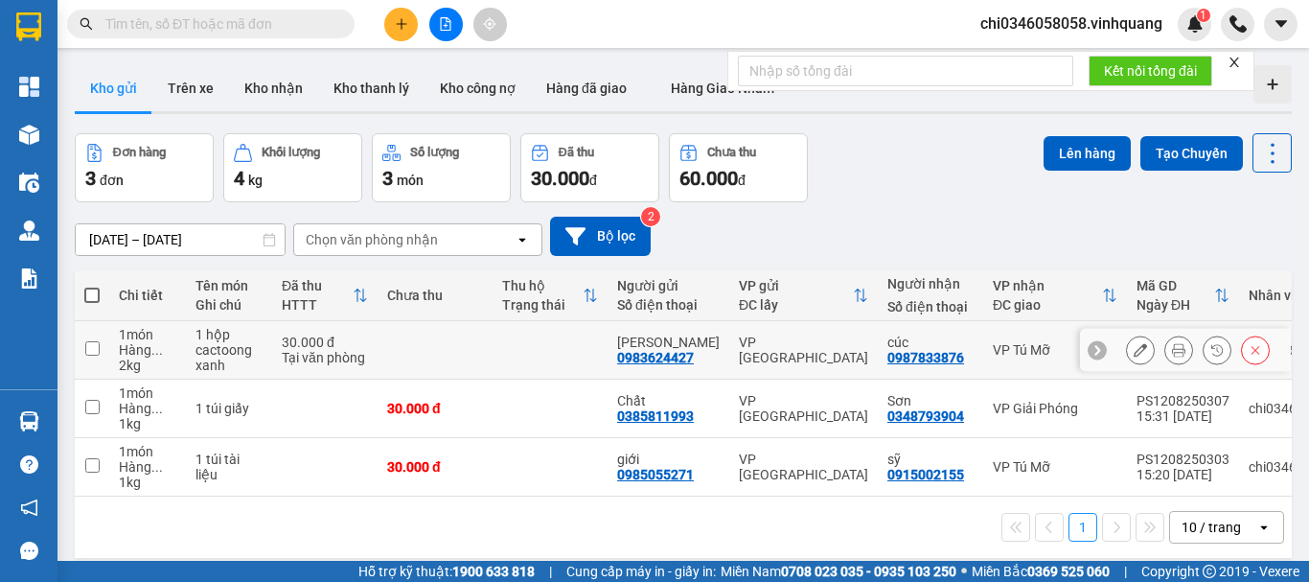
click at [97, 351] on input "checkbox" at bounding box center [92, 348] width 14 height 14
checkbox input "true"
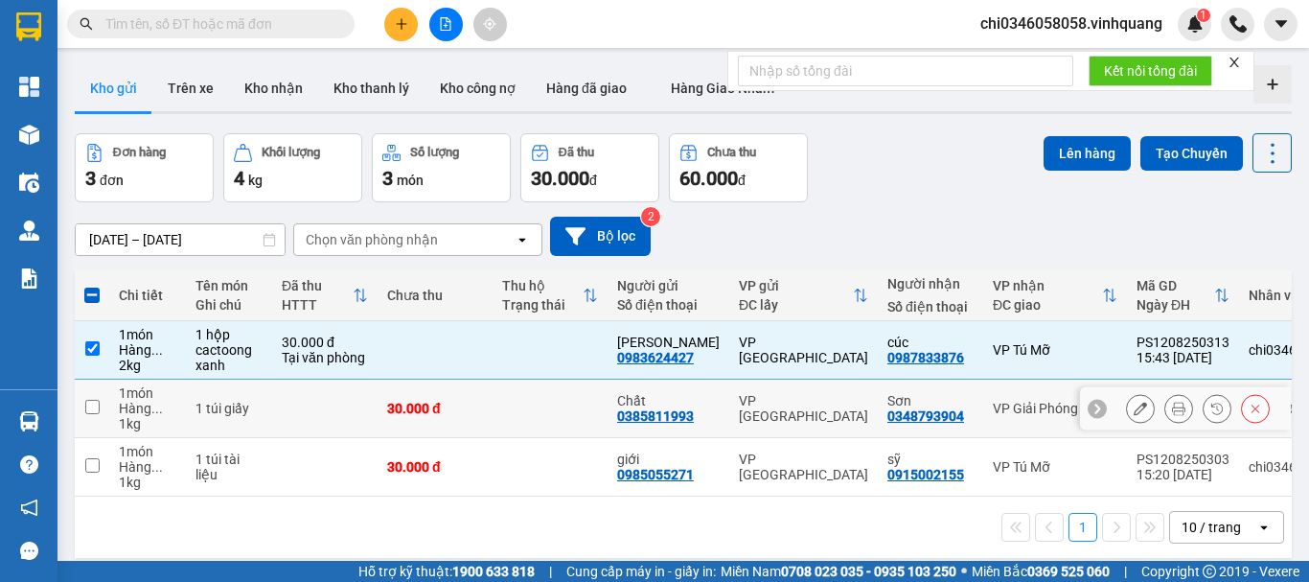
click at [90, 403] on input "checkbox" at bounding box center [92, 407] width 14 height 14
checkbox input "true"
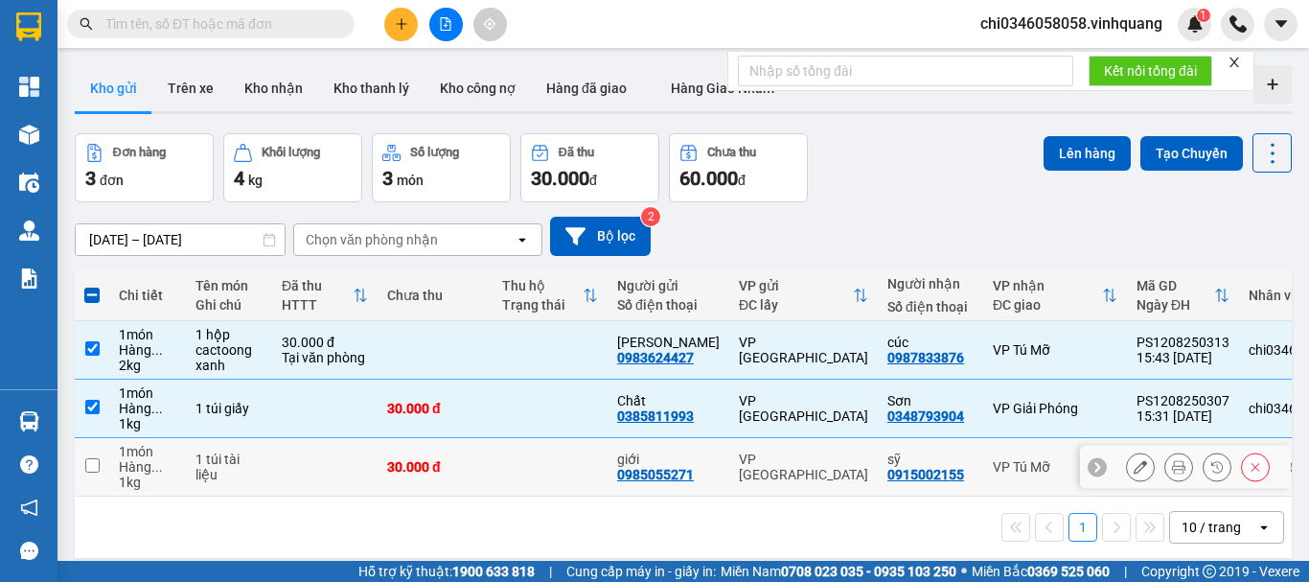
click at [90, 461] on input "checkbox" at bounding box center [92, 465] width 14 height 14
checkbox input "true"
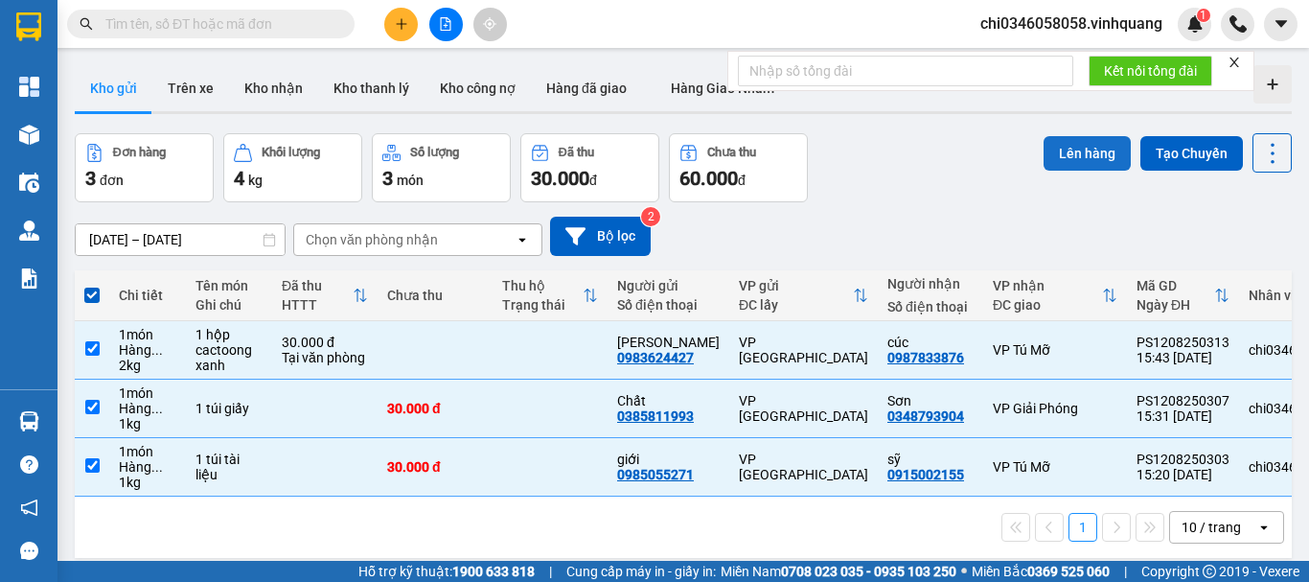
click at [1063, 147] on button "Lên hàng" at bounding box center [1087, 153] width 87 height 34
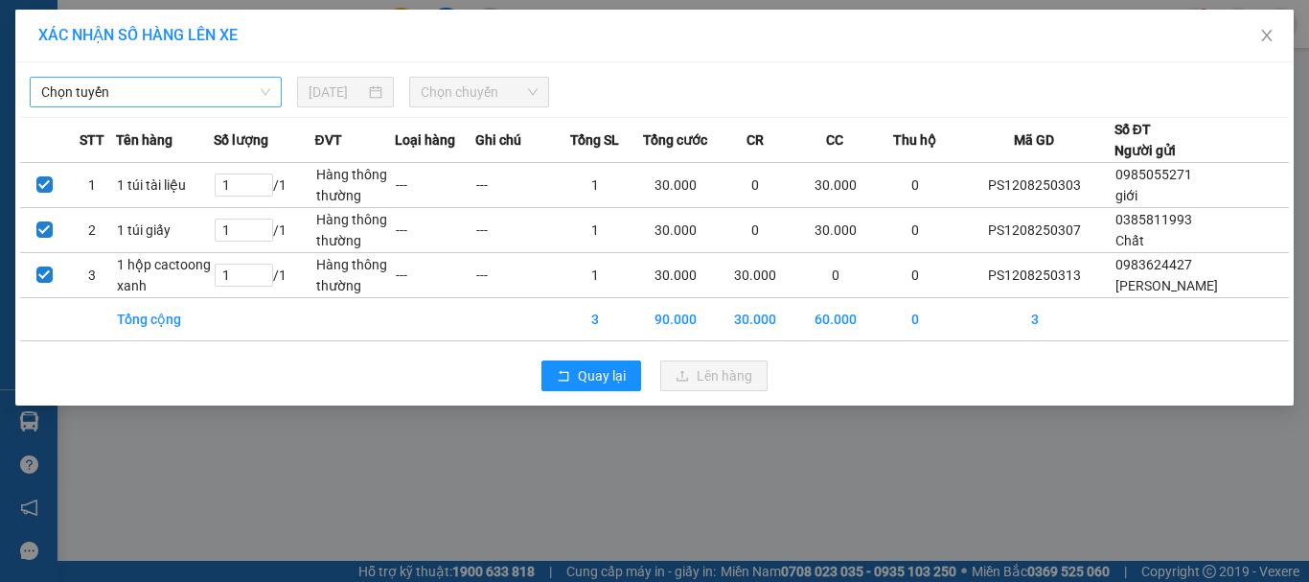
click at [120, 97] on span "Chọn tuyến" at bounding box center [155, 92] width 229 height 29
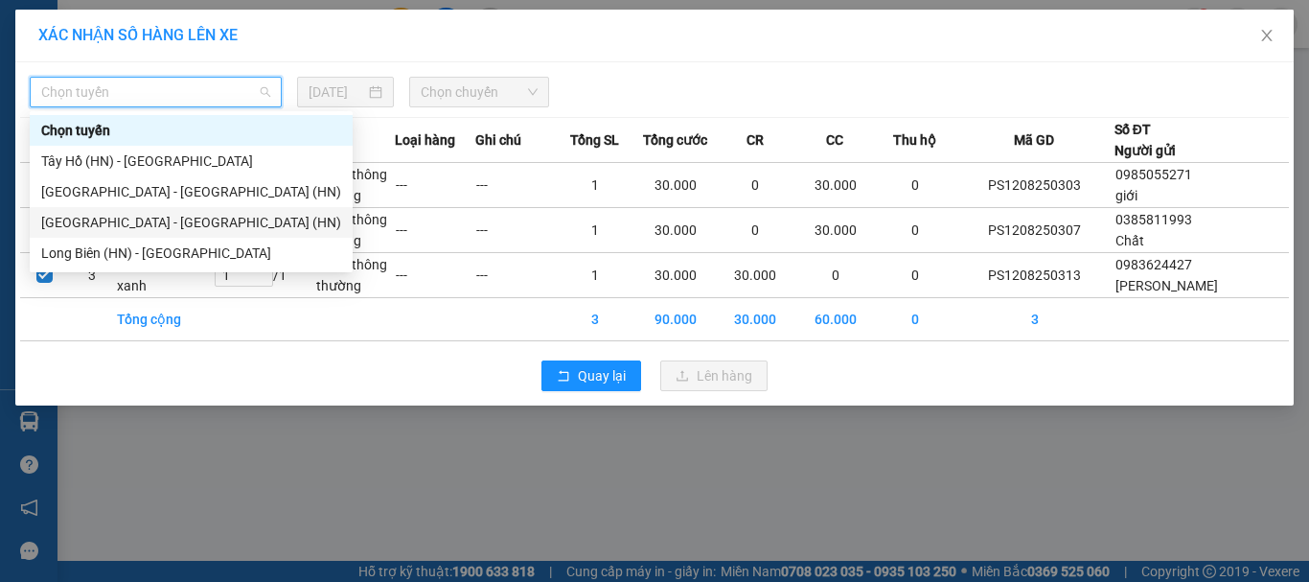
click at [153, 224] on div "[GEOGRAPHIC_DATA] - [GEOGRAPHIC_DATA] (HN)" at bounding box center [191, 222] width 300 height 21
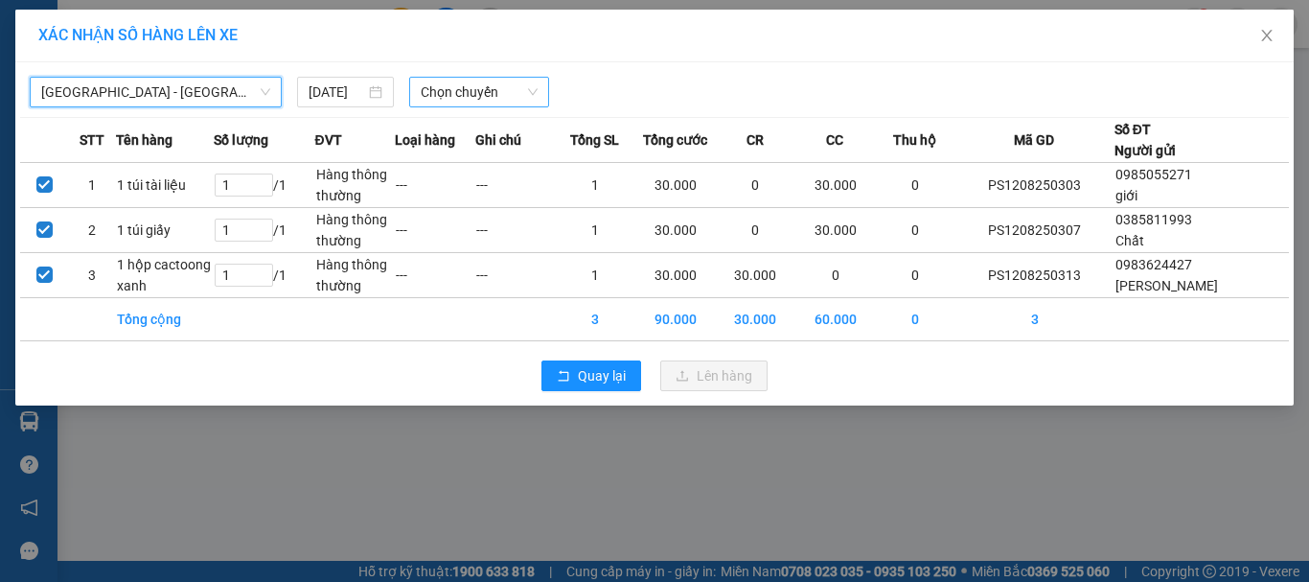
click at [495, 91] on span "Chọn chuyến" at bounding box center [480, 92] width 118 height 29
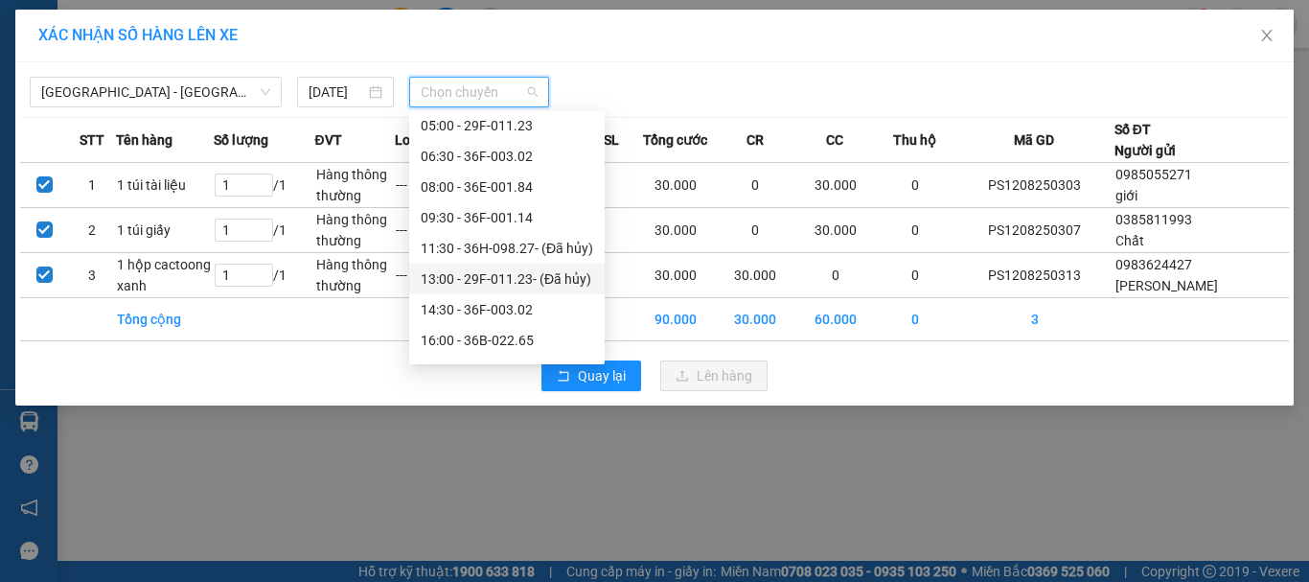
scroll to position [92, 0]
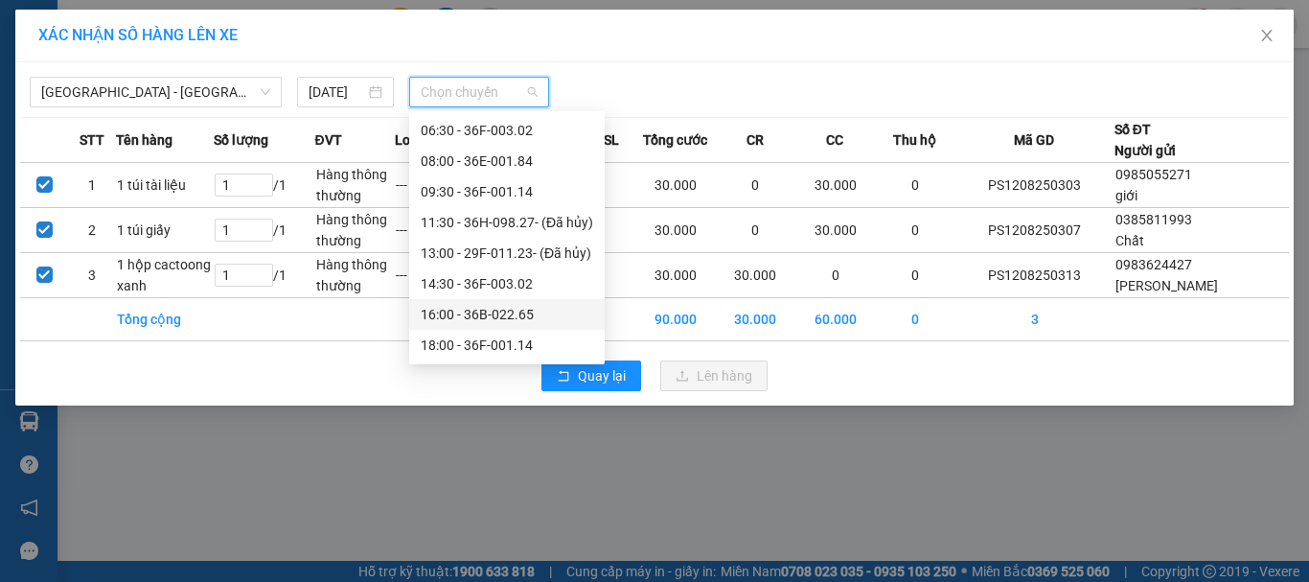
click at [474, 306] on div "16:00 - 36B-022.65" at bounding box center [507, 314] width 172 height 21
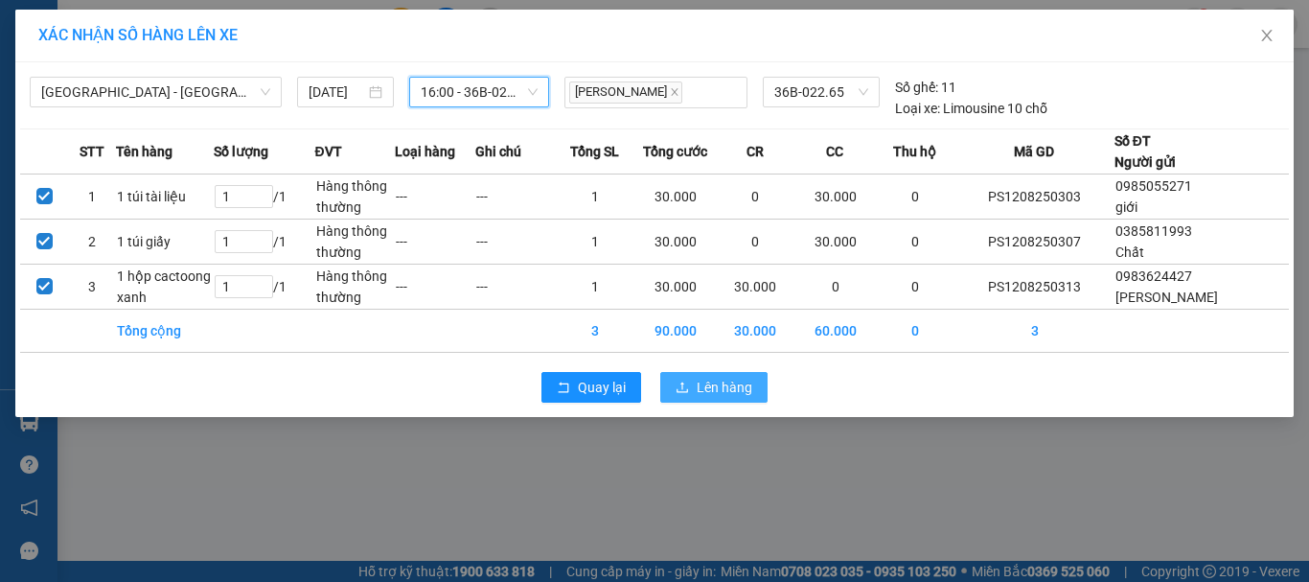
click at [705, 387] on span "Lên hàng" at bounding box center [725, 387] width 56 height 21
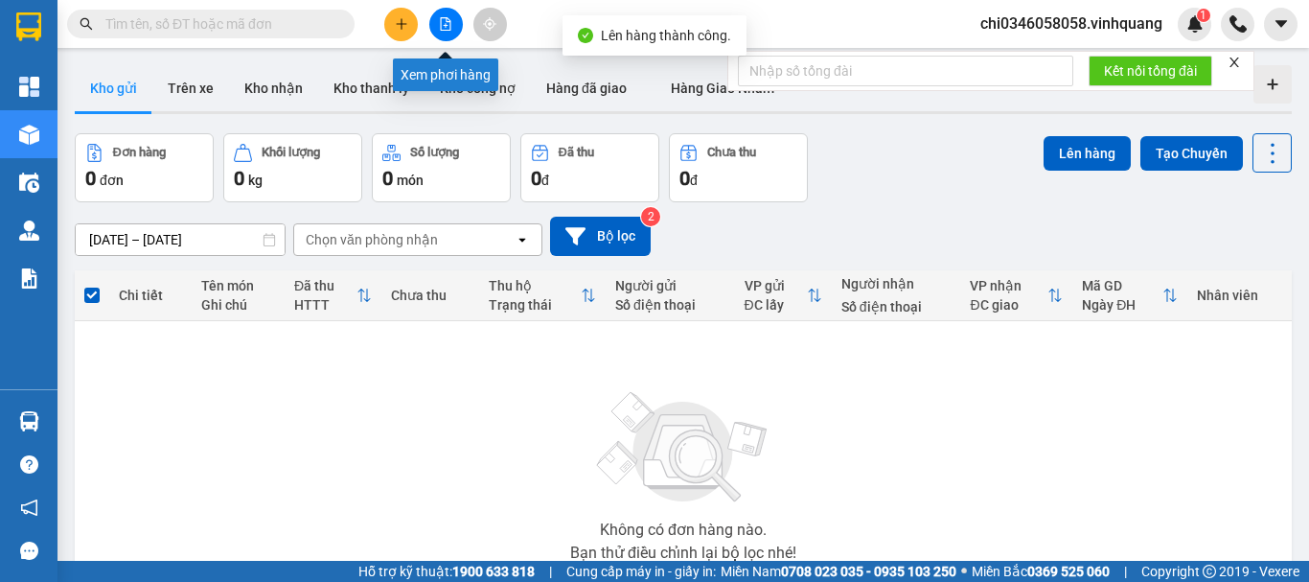
click at [446, 22] on icon "file-add" at bounding box center [445, 23] width 13 height 13
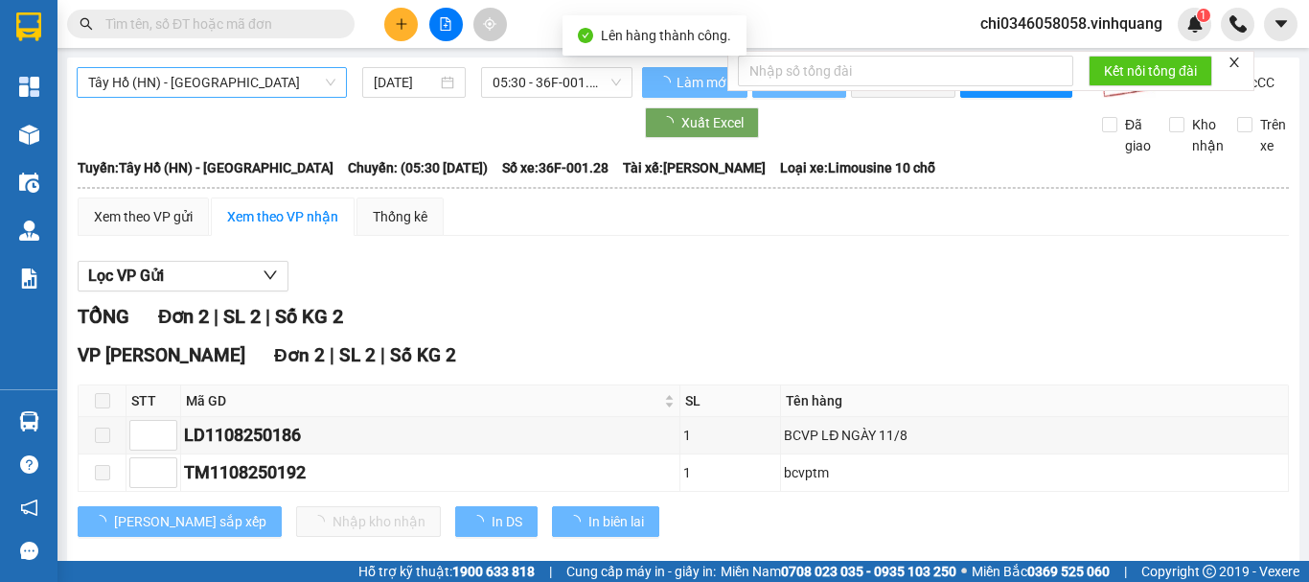
click at [149, 79] on span "Tây Hồ (HN) - [GEOGRAPHIC_DATA]" at bounding box center [211, 82] width 247 height 29
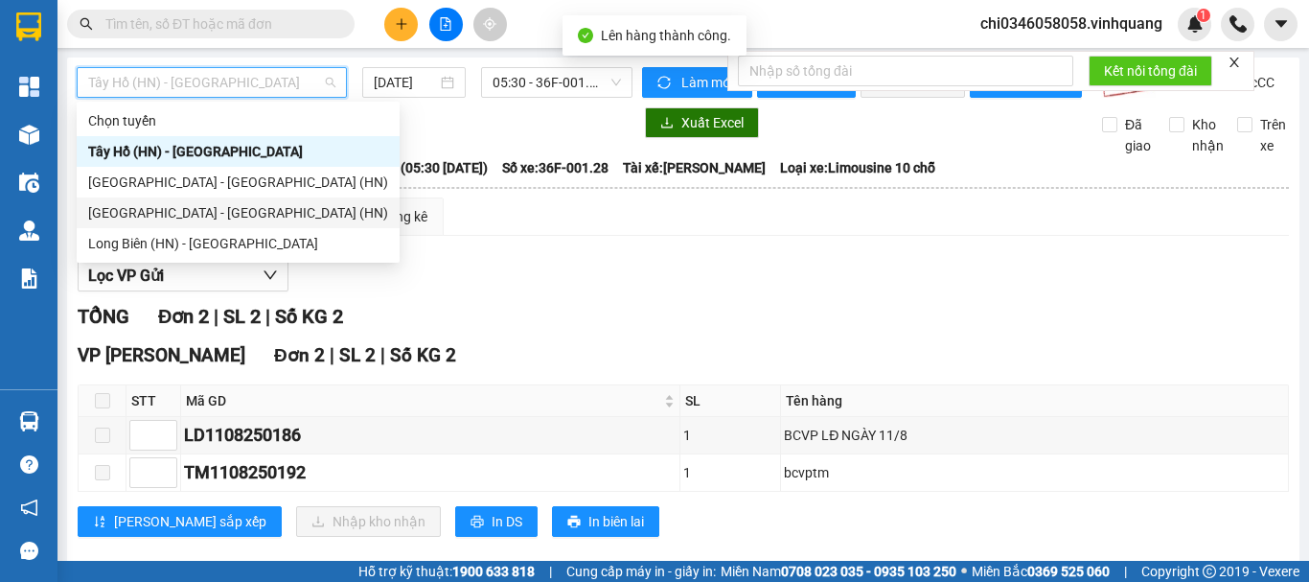
click at [209, 211] on div "[GEOGRAPHIC_DATA] - [GEOGRAPHIC_DATA] (HN)" at bounding box center [238, 212] width 300 height 21
type input "[DATE]"
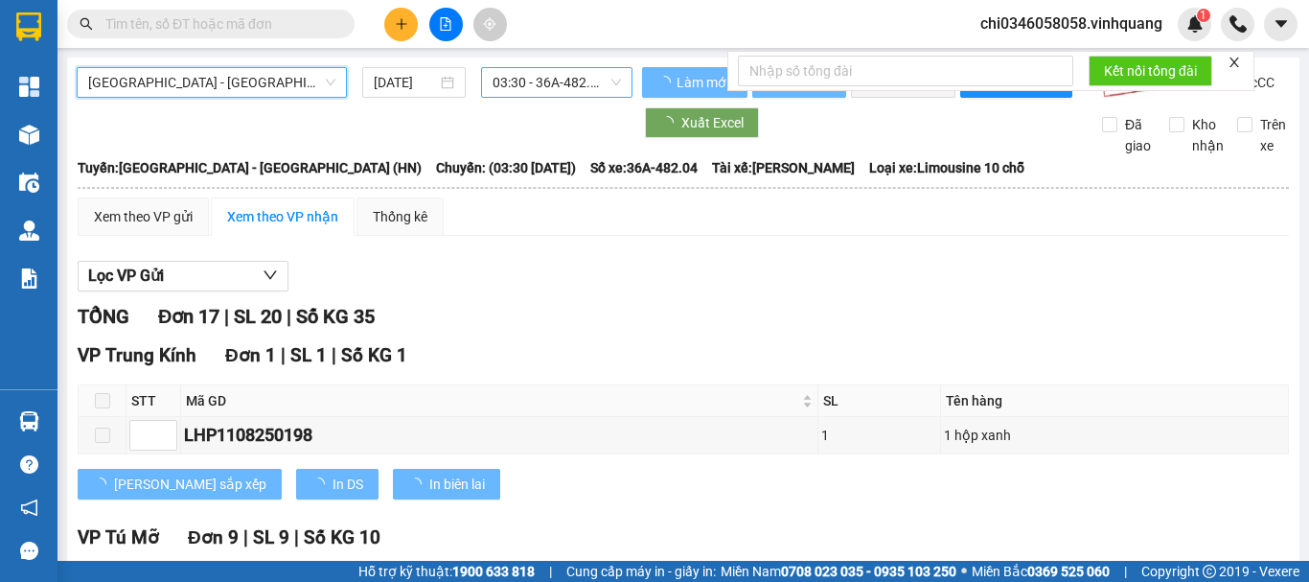
click at [535, 80] on span "03:30 - 36A-482.04" at bounding box center [557, 82] width 128 height 29
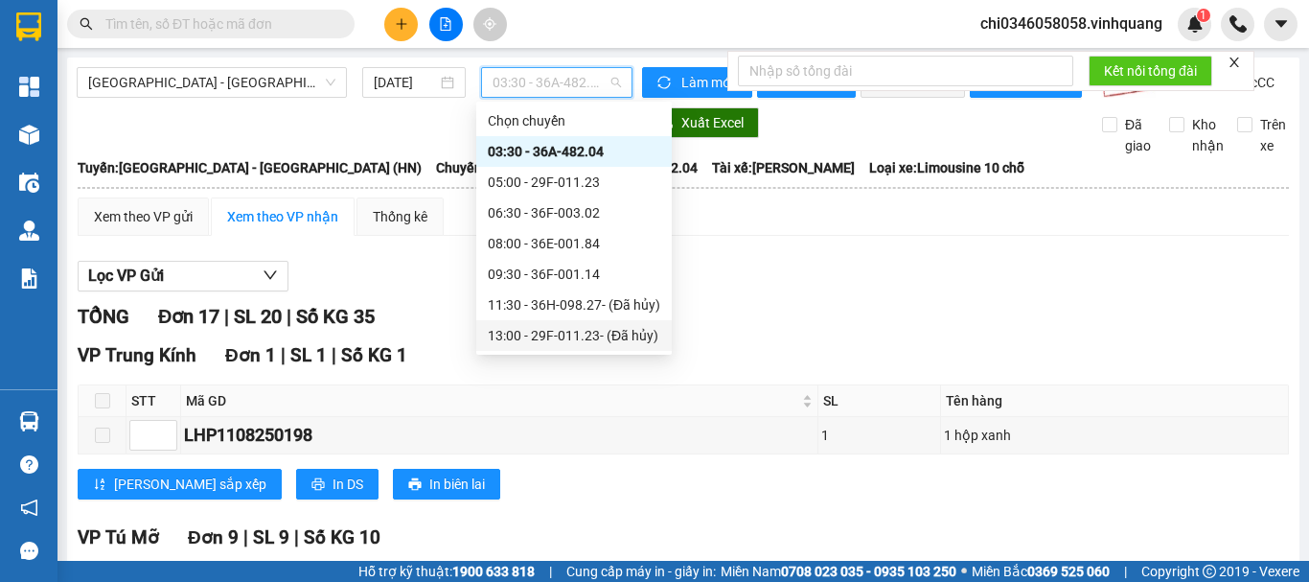
scroll to position [92, 0]
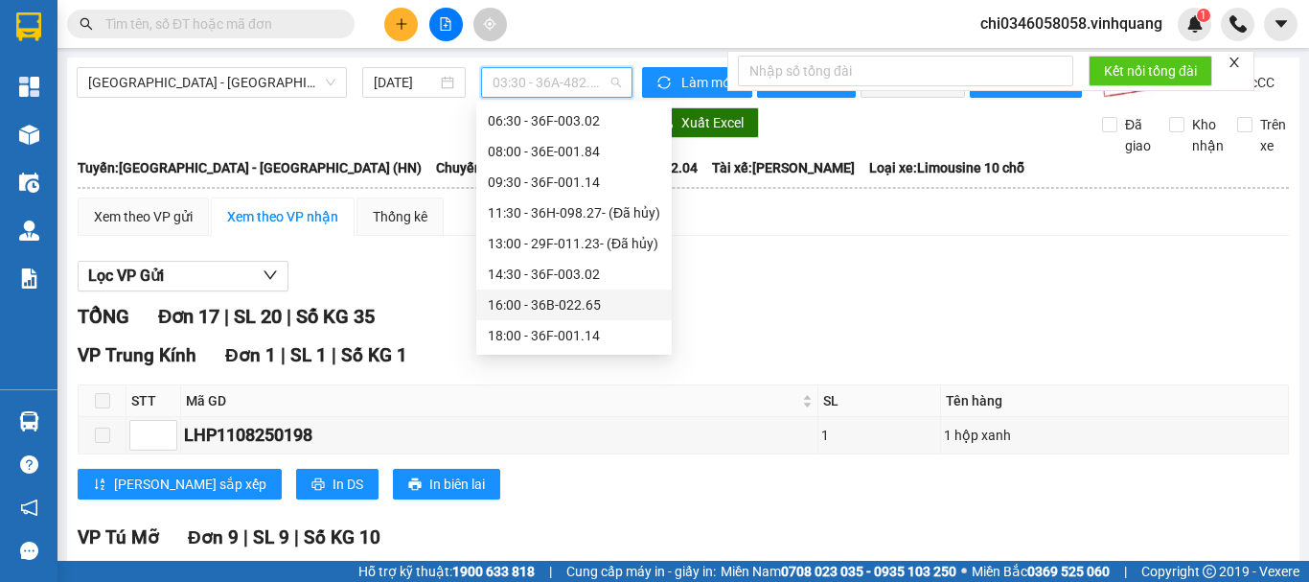
click at [563, 301] on div "16:00 - 36B-022.65" at bounding box center [574, 304] width 172 height 21
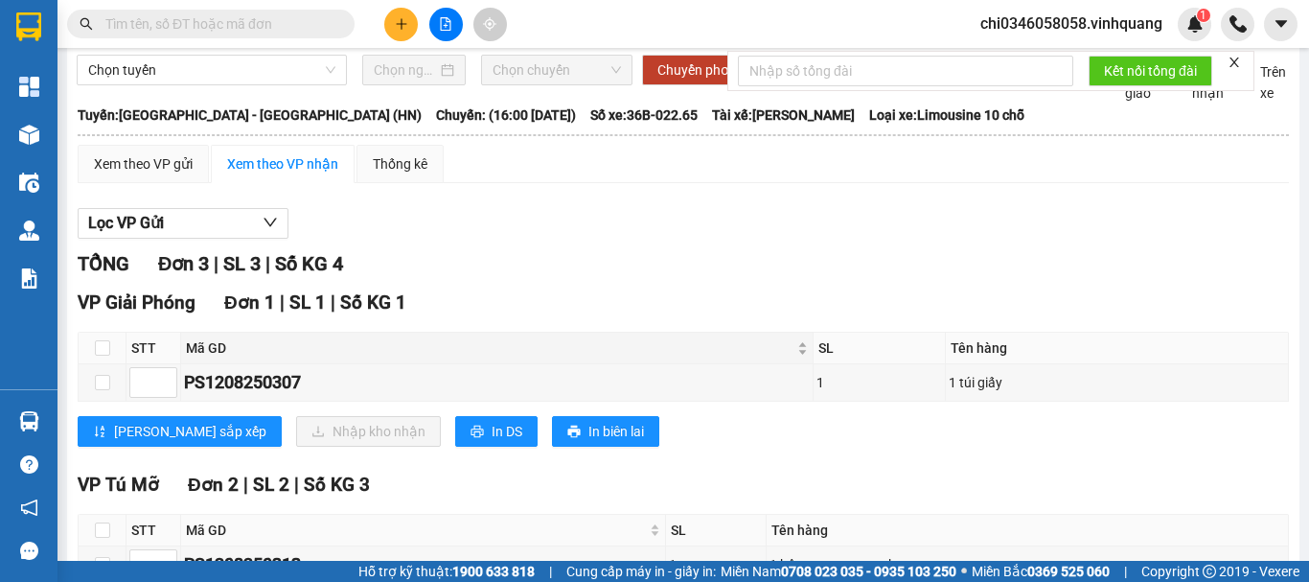
scroll to position [96, 0]
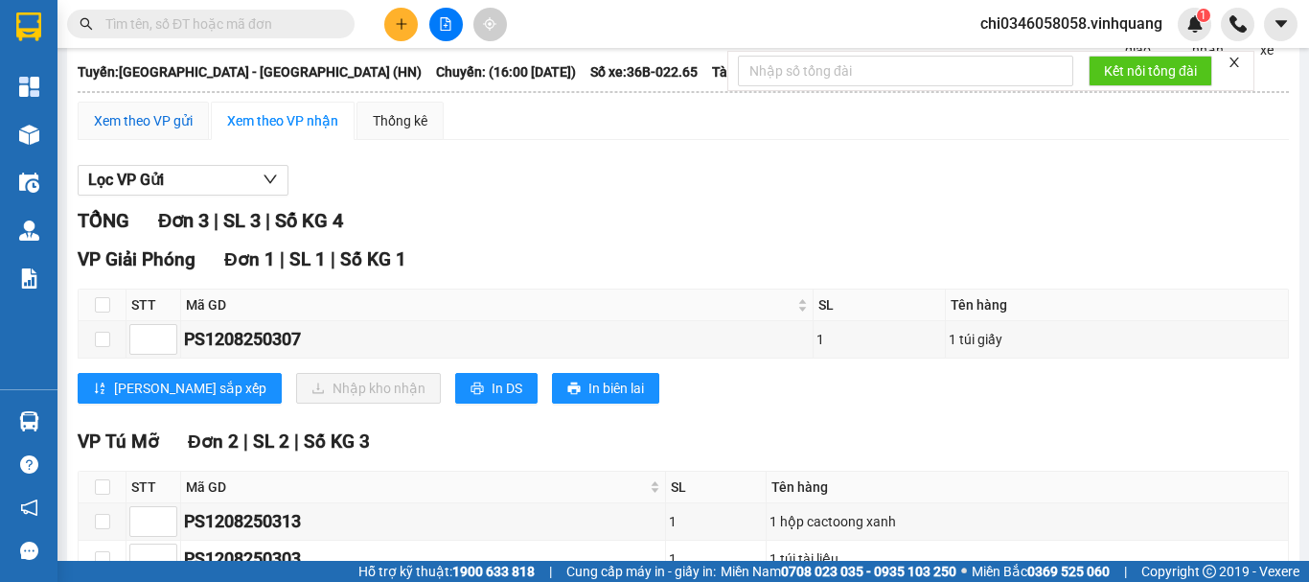
click at [134, 131] on div "Xem theo VP gửi" at bounding box center [143, 120] width 99 height 21
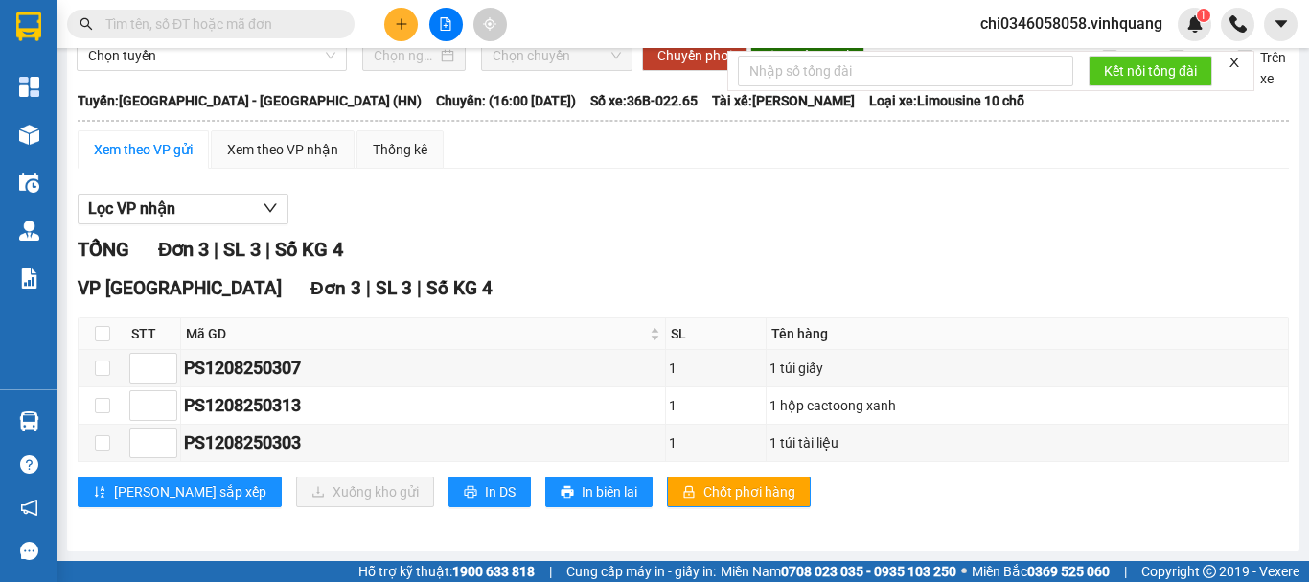
scroll to position [83, 0]
click at [485, 499] on span "In DS" at bounding box center [500, 491] width 31 height 21
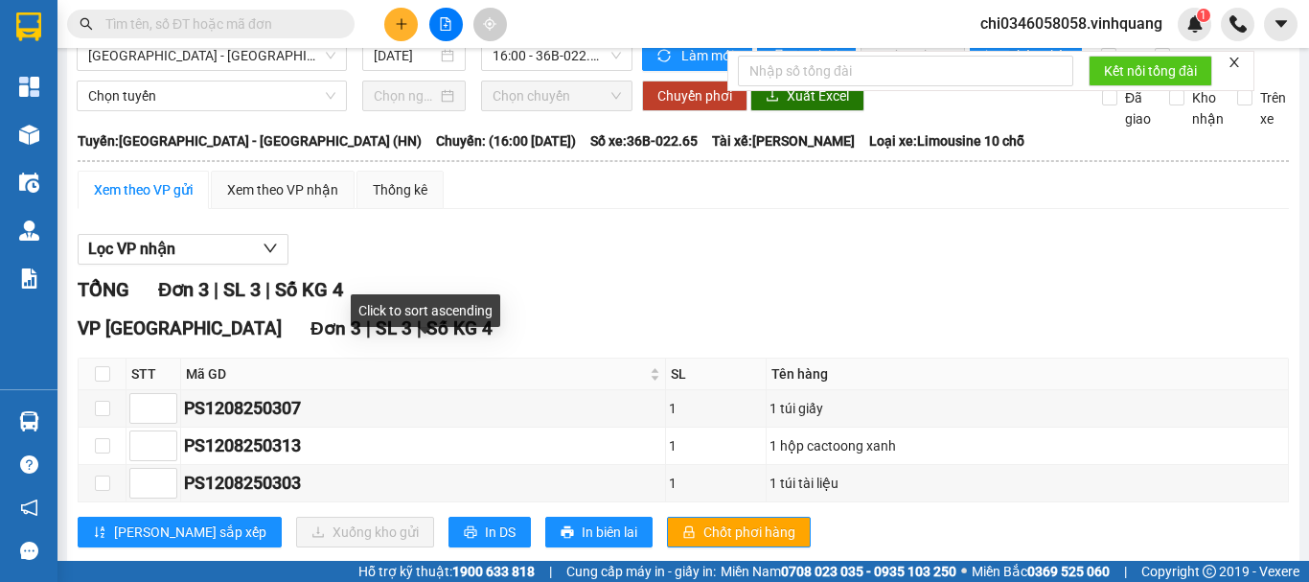
scroll to position [0, 0]
